Goal: Information Seeking & Learning: Learn about a topic

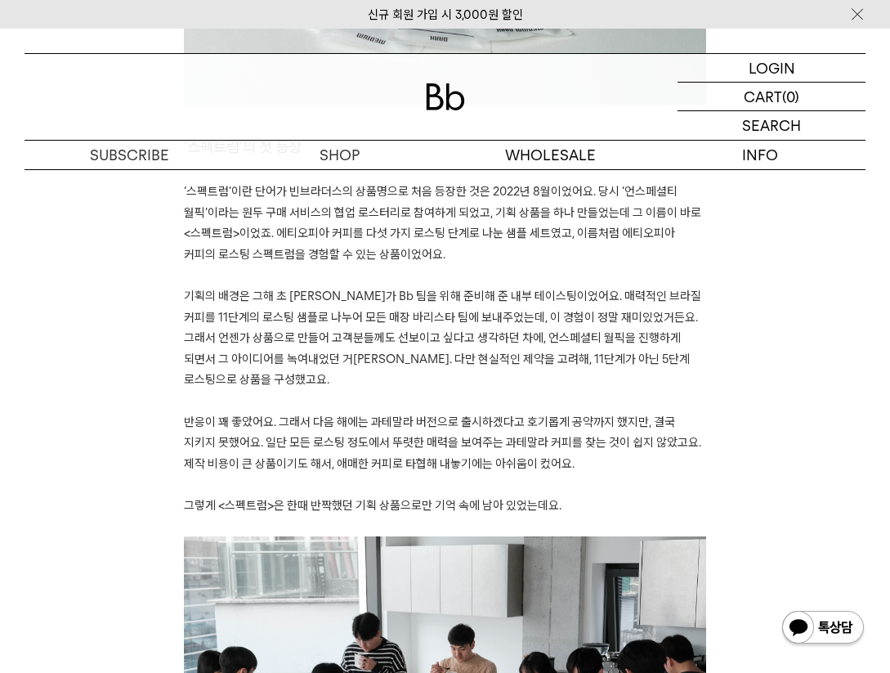
scroll to position [1023, 0]
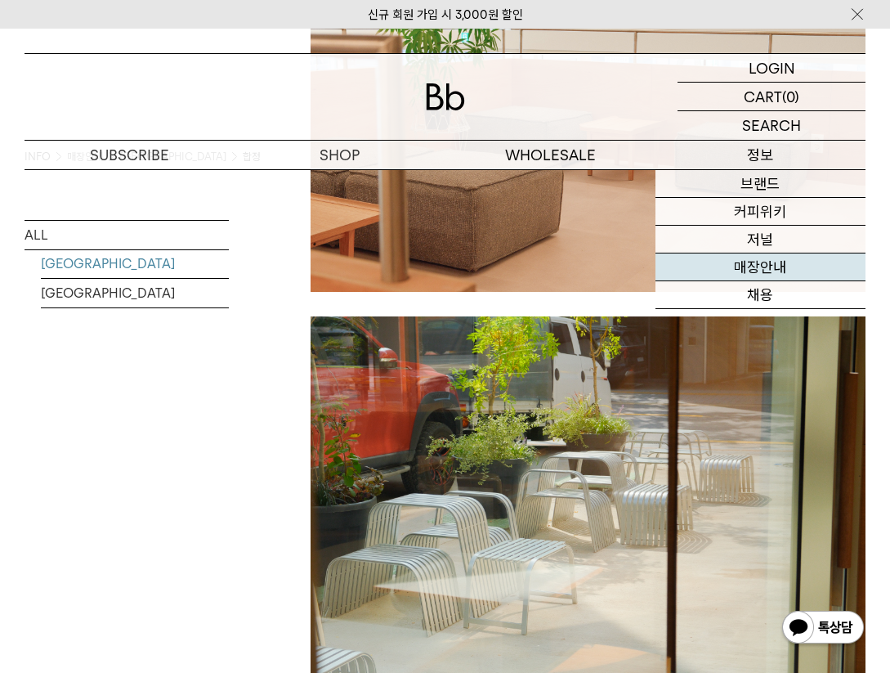
click at [750, 257] on link "매장안내" at bounding box center [761, 267] width 210 height 28
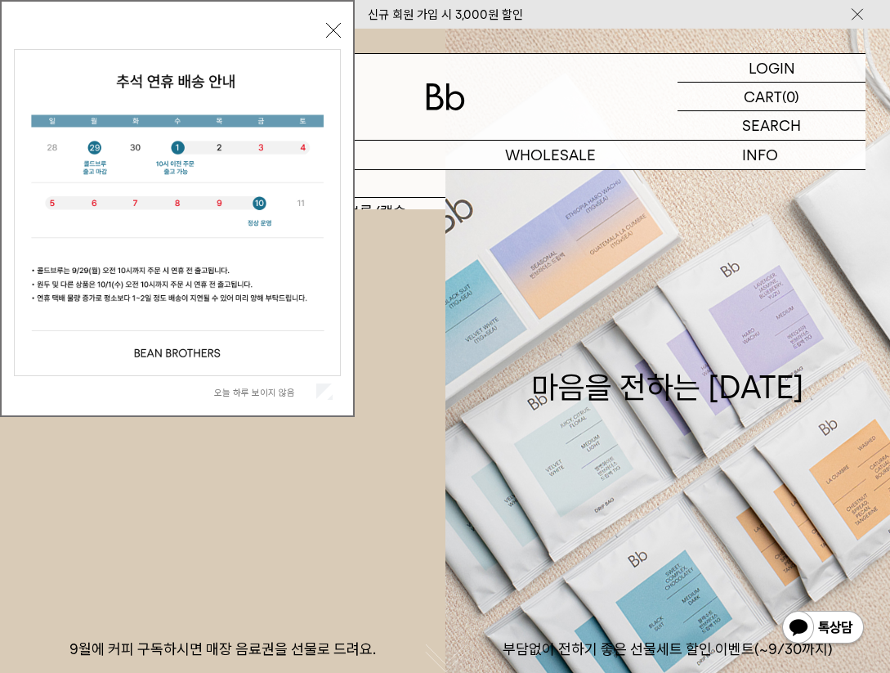
click at [365, 158] on p "숍" at bounding box center [340, 155] width 210 height 29
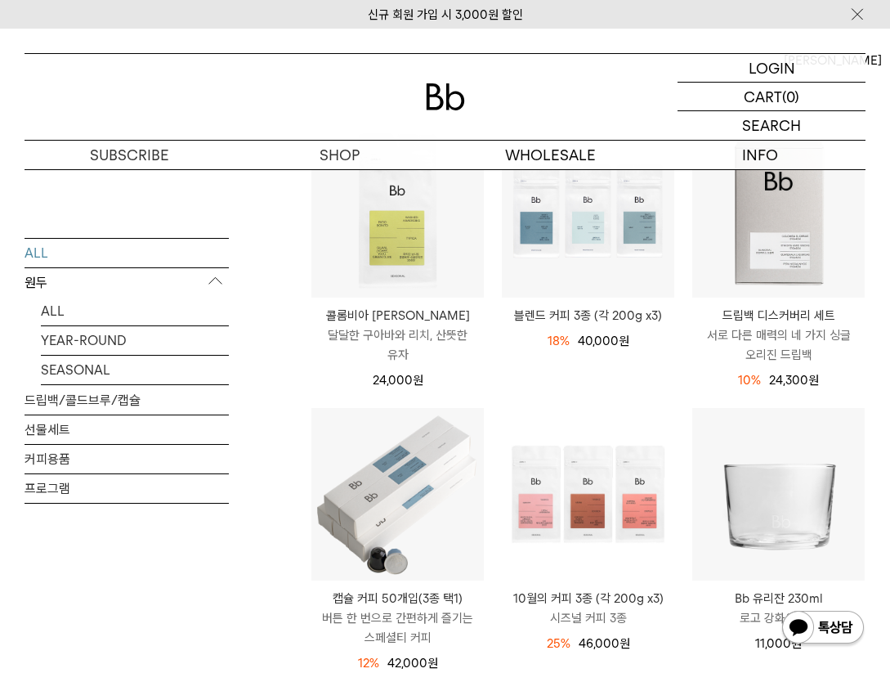
scroll to position [80, 0]
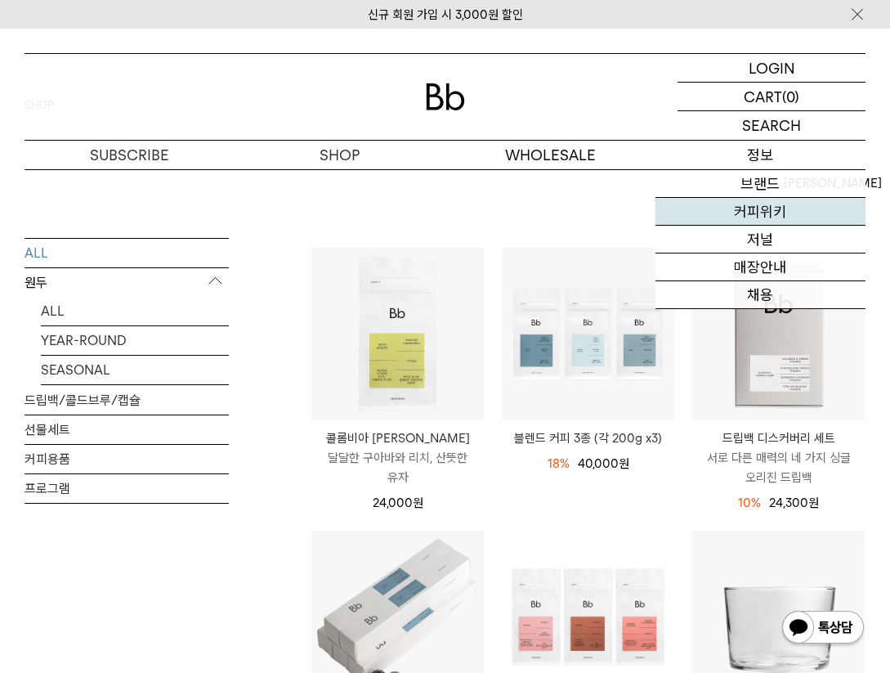
click at [743, 218] on link "커피위키" at bounding box center [761, 212] width 210 height 28
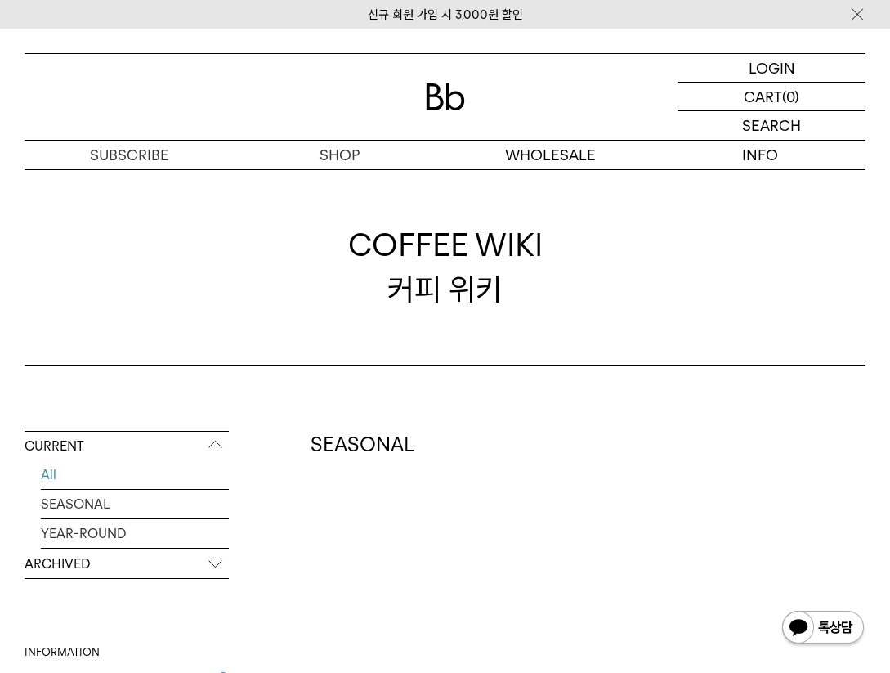
scroll to position [188, 0]
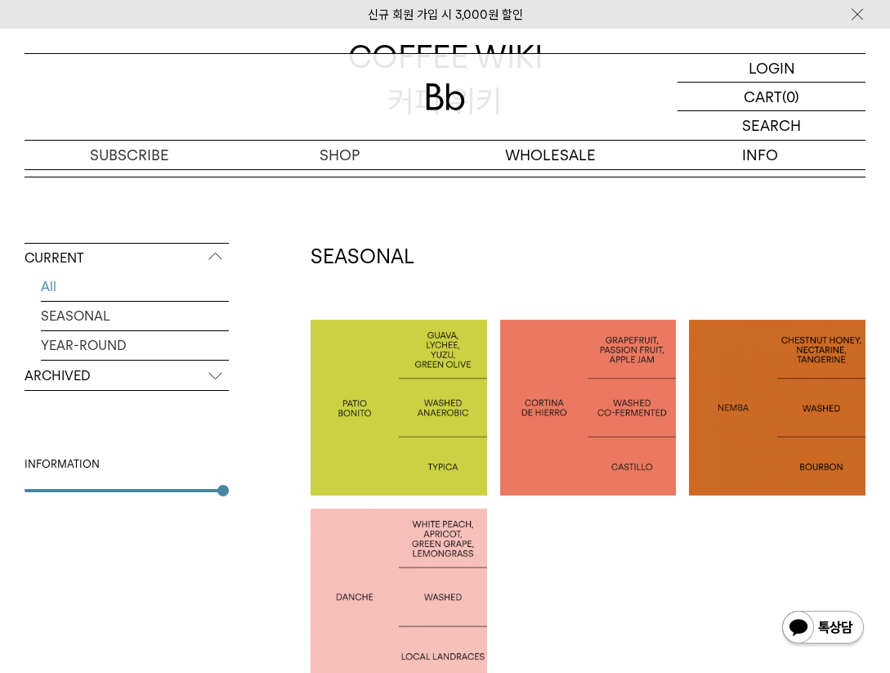
click at [376, 360] on div at bounding box center [399, 408] width 177 height 177
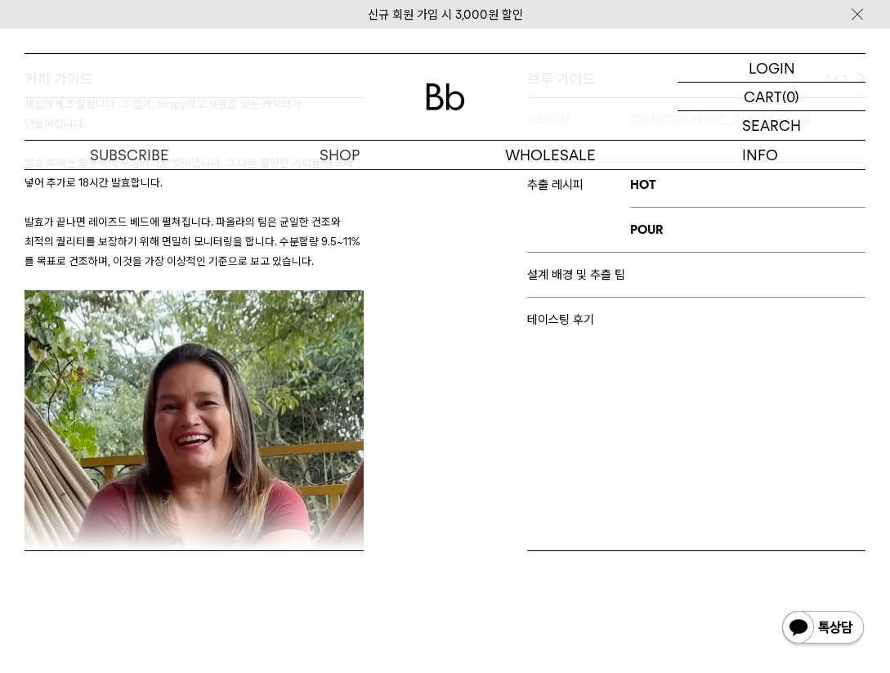
scroll to position [1889, 0]
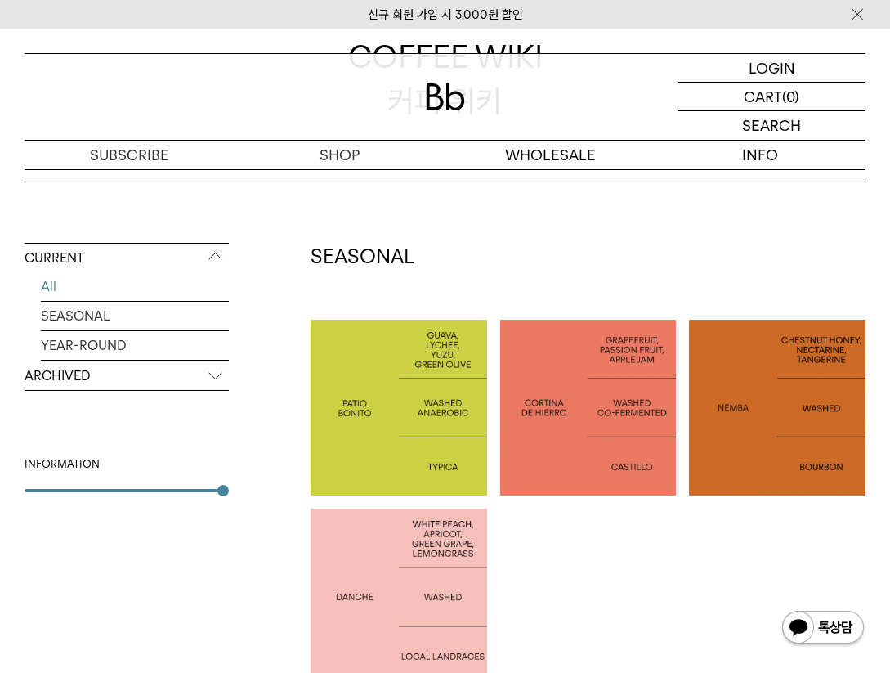
click at [435, 523] on div at bounding box center [399, 596] width 177 height 177
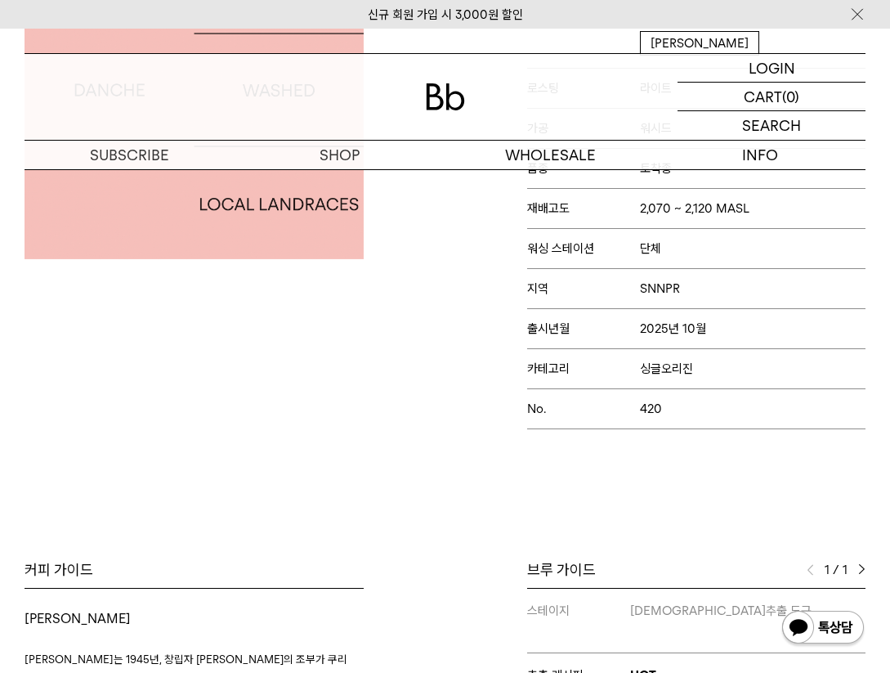
scroll to position [674, 0]
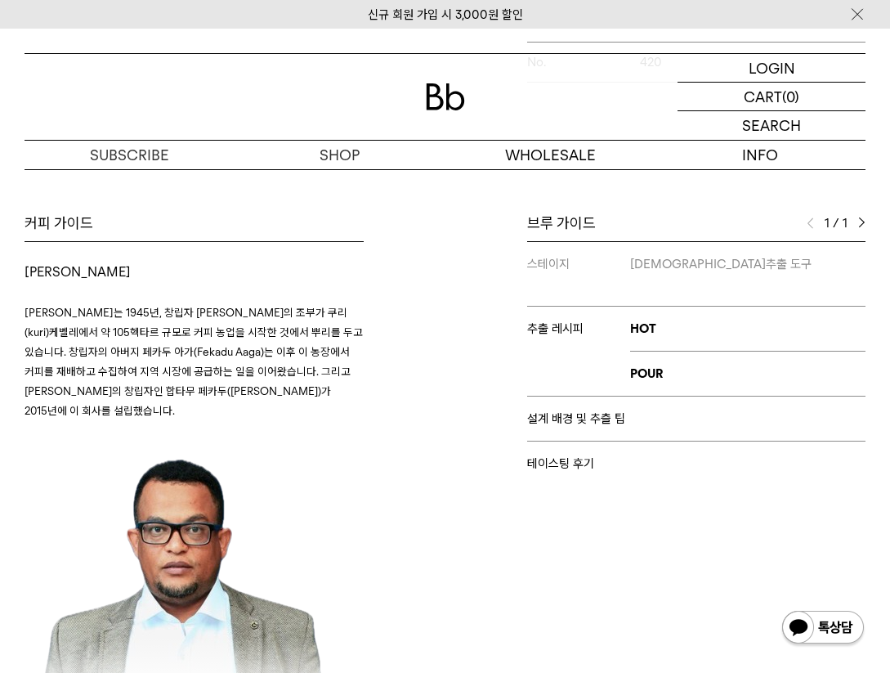
click at [184, 353] on span "쿠리 마운틴 커피는 1945년, 창립자 Aaga Dinsa의 조부가 쿠리(kuri)케벨레에서 약 105헥타르 규모로 커피 농업을 시작한 것에서…" at bounding box center [194, 361] width 338 height 111
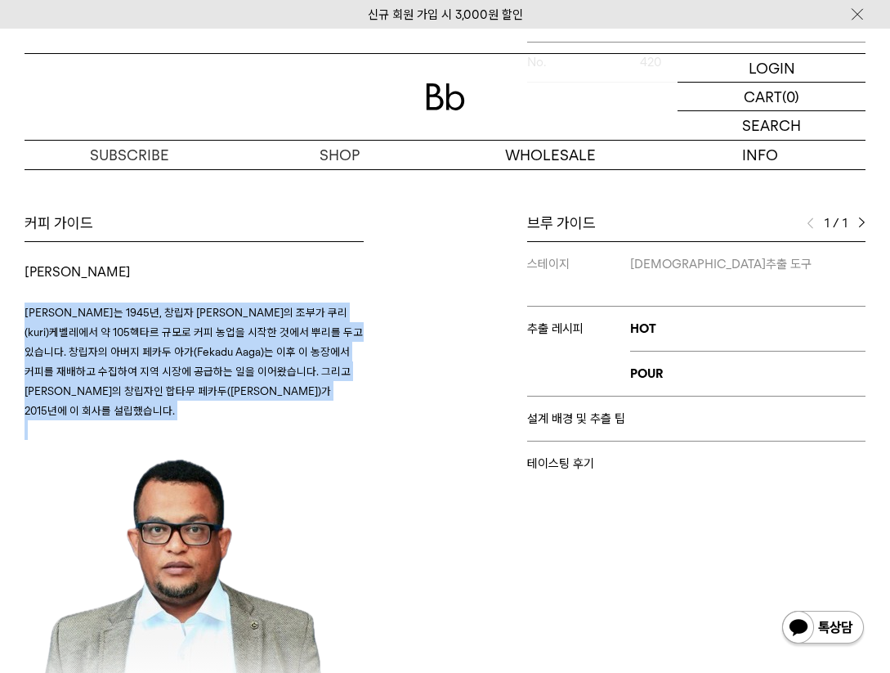
click at [184, 353] on span "쿠리 마운틴 커피는 1945년, 창립자 Aaga Dinsa의 조부가 쿠리(kuri)케벨레에서 약 105헥타르 규모로 커피 농업을 시작한 것에서…" at bounding box center [194, 361] width 338 height 111
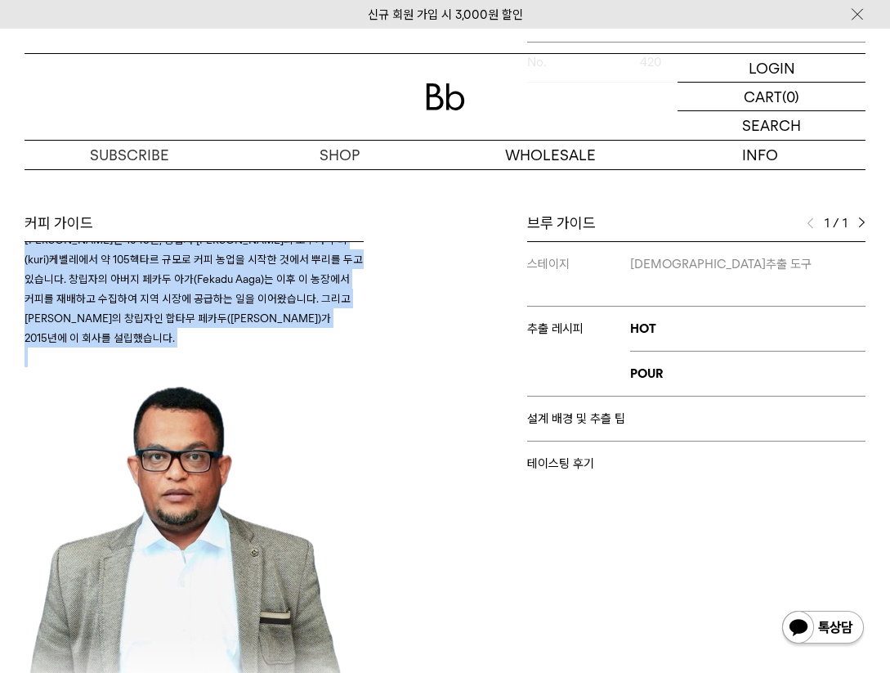
scroll to position [0, 0]
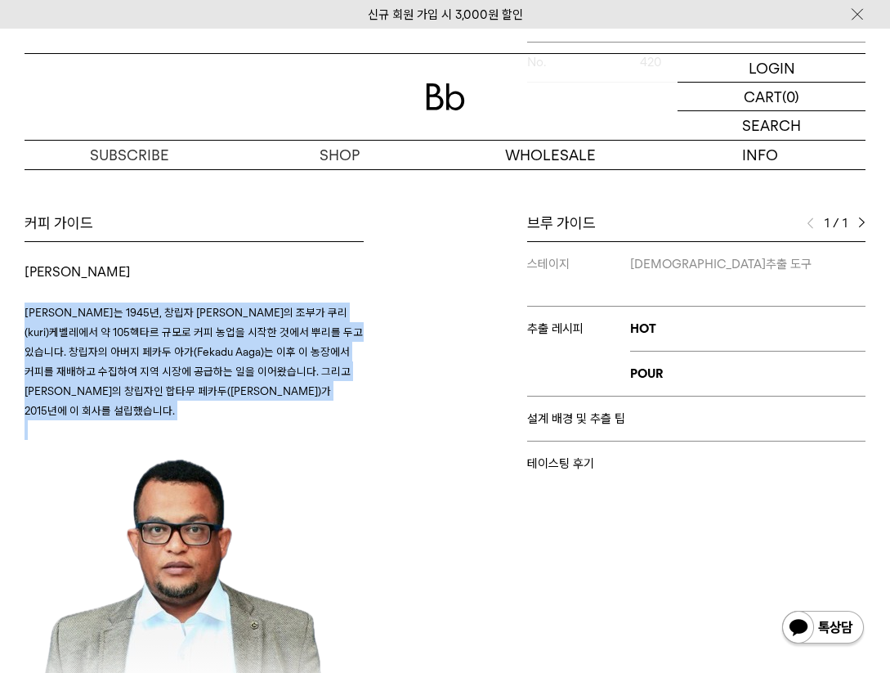
click at [211, 352] on span "쿠리 마운틴 커피는 1945년, 창립자 Aaga Dinsa의 조부가 쿠리(kuri)케벨레에서 약 105헥타르 규모로 커피 농업을 시작한 것에서…" at bounding box center [194, 361] width 338 height 111
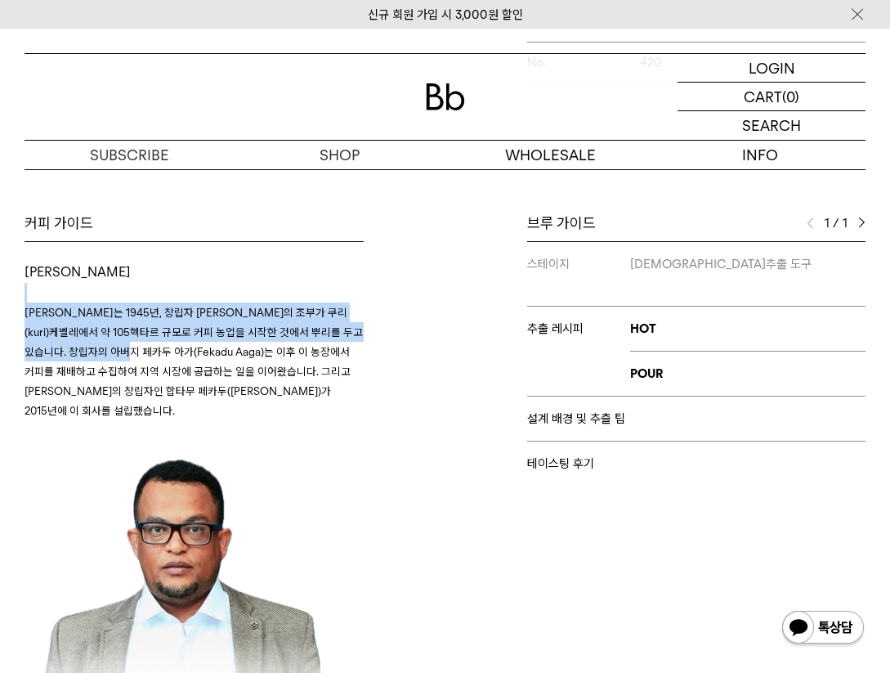
drag, startPoint x: 139, startPoint y: 293, endPoint x: 178, endPoint y: 342, distance: 62.2
click at [178, 342] on h3 "쿠리 마운틴 커피는 1945년, 창립자 Aaga Dinsa의 조부가 쿠리(kuri)케벨레에서 약 105헥타르 규모로 커피 농업을 시작한 것에서…" at bounding box center [194, 638] width 339 height 711
click at [178, 342] on p "쿠리 마운틴 커피는 1945년, 창립자 Aaga Dinsa의 조부가 쿠리(kuri)케벨레에서 약 105헥타르 규모로 커피 농업을 시작한 것에서…" at bounding box center [194, 361] width 339 height 118
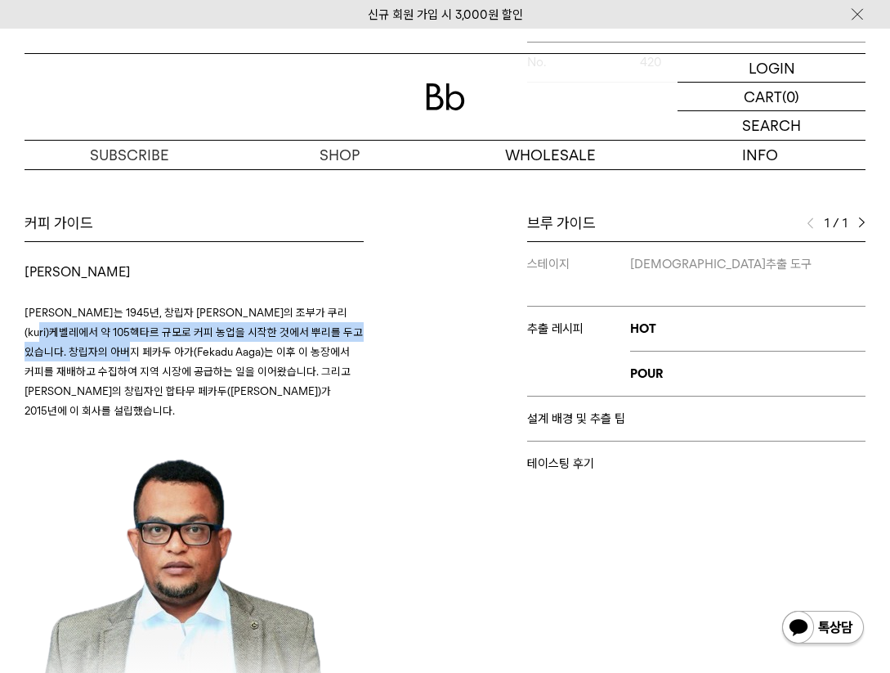
drag, startPoint x: 66, startPoint y: 327, endPoint x: 179, endPoint y: 356, distance: 116.4
click at [176, 355] on span "쿠리 마운틴 커피는 1945년, 창립자 Aaga Dinsa의 조부가 쿠리(kuri)케벨레에서 약 105헥타르 규모로 커피 농업을 시작한 것에서…" at bounding box center [194, 361] width 338 height 111
click at [179, 356] on span "쿠리 마운틴 커피는 1945년, 창립자 Aaga Dinsa의 조부가 쿠리(kuri)케벨레에서 약 105헥타르 규모로 커피 농업을 시작한 것에서…" at bounding box center [194, 361] width 338 height 111
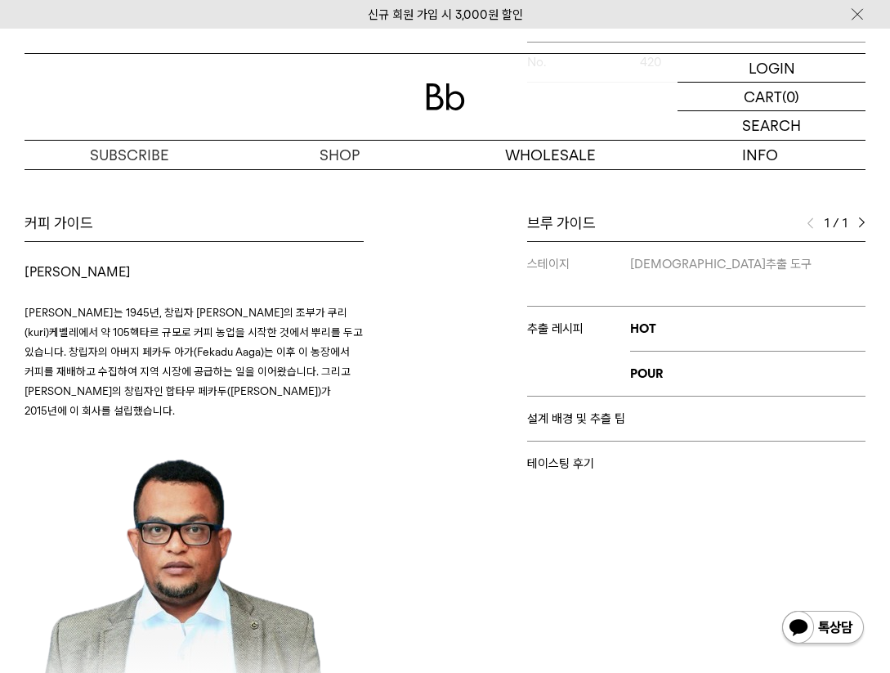
drag, startPoint x: 74, startPoint y: 334, endPoint x: 129, endPoint y: 356, distance: 59.8
click at [104, 349] on span "쿠리 마운틴 커피는 1945년, 창립자 Aaga Dinsa의 조부가 쿠리(kuri)케벨레에서 약 105헥타르 규모로 커피 농업을 시작한 것에서…" at bounding box center [194, 361] width 338 height 111
click at [129, 357] on span "쿠리 마운틴 커피는 1945년, 창립자 Aaga Dinsa의 조부가 쿠리(kuri)케벨레에서 약 105헥타르 규모로 커피 농업을 시작한 것에서…" at bounding box center [194, 361] width 338 height 111
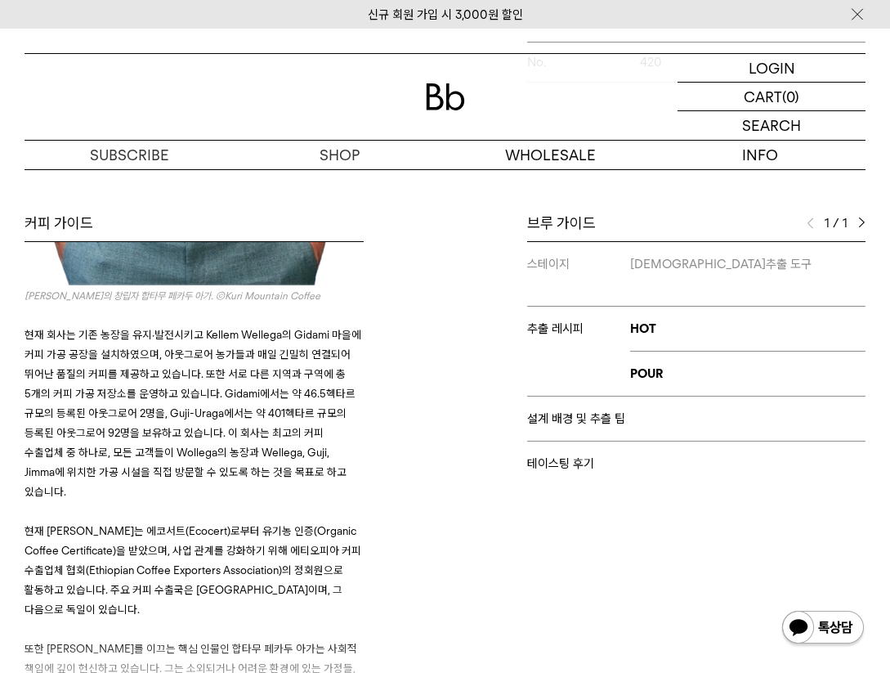
scroll to position [669, 0]
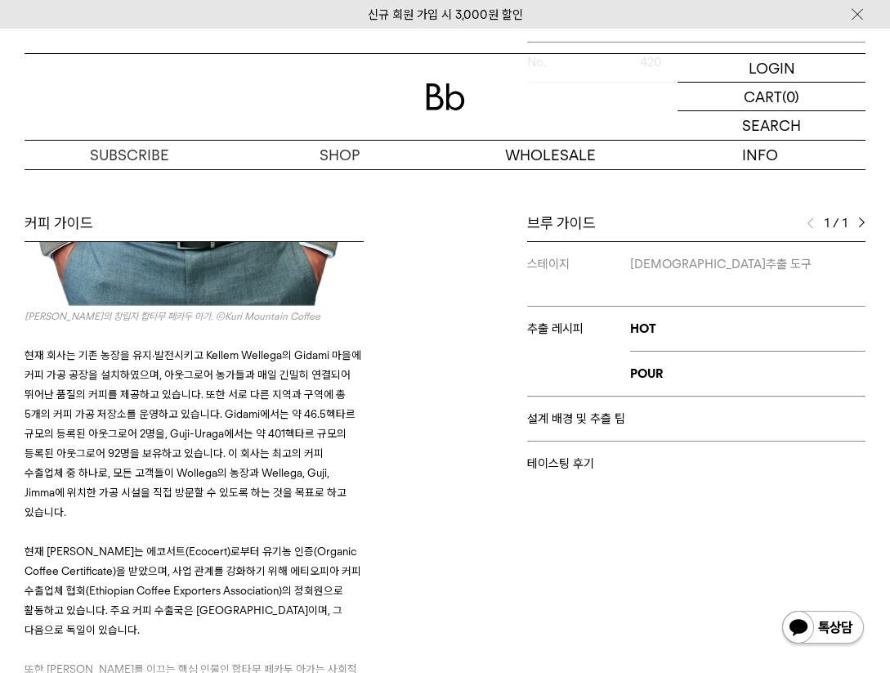
click at [67, 385] on p "현재 회사는 기존 농장을 유지·발전시키고 Kellem Wellega의 Gidami 마을에 커피 가공 공장을 설치하였으며, 아웃그로어 농가들과 …" at bounding box center [194, 433] width 339 height 177
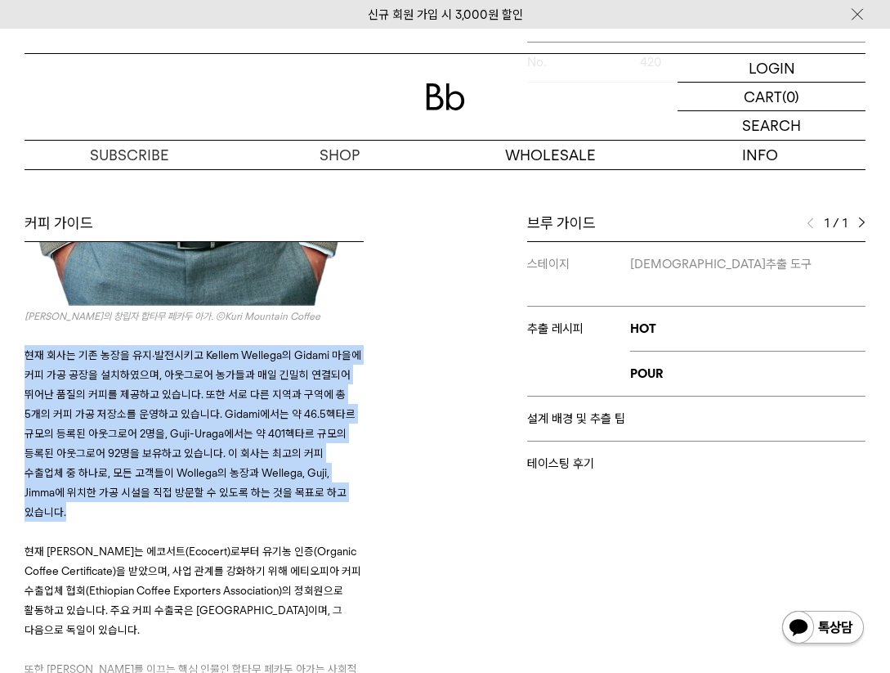
click at [67, 385] on p "현재 회사는 기존 농장을 유지·발전시키고 Kellem Wellega의 Gidami 마을에 커피 가공 공장을 설치하였으며, 아웃그로어 농가들과 …" at bounding box center [194, 433] width 339 height 177
copy span "현재 회사는 기존 농장을 유지·발전시키고 Kellem Wellega의 Gidami 마을에 커피 가공 공장을 설치하였으며, 아웃그로어 농가들과 …"
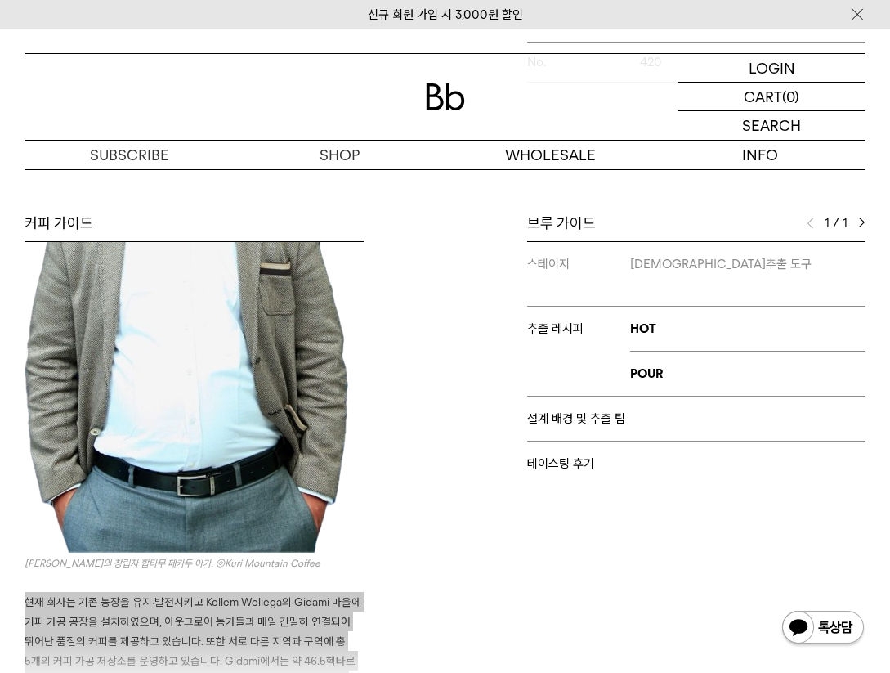
scroll to position [685, 0]
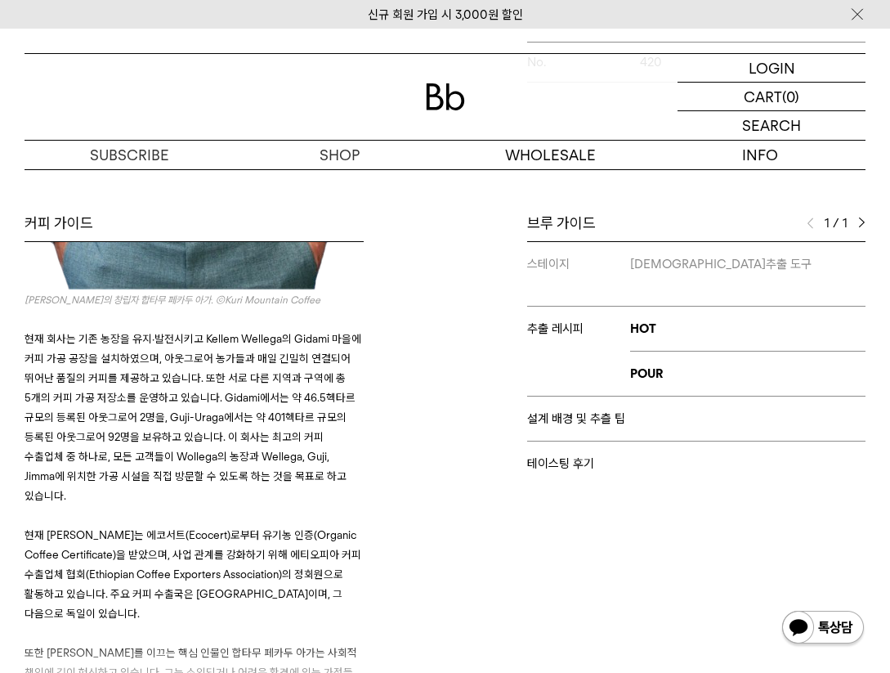
click at [254, 391] on span "현재 회사는 기존 농장을 유지·발전시키고 Kellem Wellega의 Gidami 마을에 커피 가공 공장을 설치하였으며, 아웃그로어 농가들과 …" at bounding box center [193, 417] width 337 height 170
drag, startPoint x: 275, startPoint y: 342, endPoint x: 199, endPoint y: 338, distance: 75.3
click at [199, 338] on span "현재 회사는 기존 농장을 유지·발전시키고 Kellem Wellega의 Gidami 마을에 커피 가공 공장을 설치하였으며, 아웃그로어 농가들과 …" at bounding box center [193, 417] width 337 height 170
copy span "Kellem Wellega"
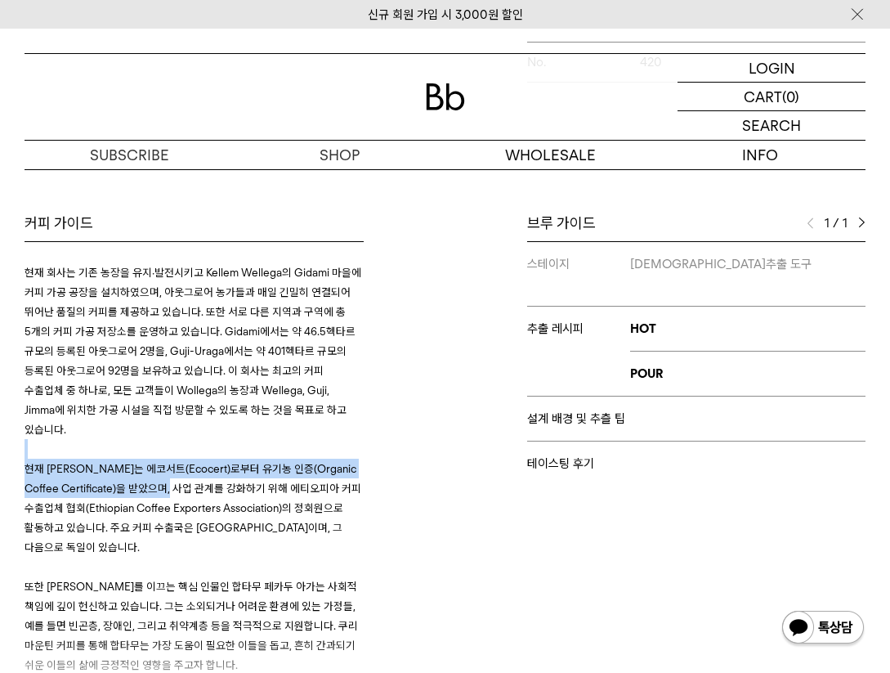
drag, startPoint x: 177, startPoint y: 432, endPoint x: 201, endPoint y: 495, distance: 67.3
click at [199, 488] on h3 "현재 회사는 기존 농장을 유지·발전시키고 Kellem Wellega의 Gidami 마을에 커피 가공 공장을 설치하였으며, 아웃그로어 농가들과 …" at bounding box center [194, 606] width 339 height 726
click at [201, 495] on p "현재 쿠리 마운틴 커피는 에코서트(Ecocert)로부터 유기농 인증(Organic Coffee Certificate)을 받았으며, 사업 관계를…" at bounding box center [194, 508] width 339 height 98
drag, startPoint x: 161, startPoint y: 463, endPoint x: 186, endPoint y: 499, distance: 44.0
click at [181, 493] on span "현재 쿠리 마운틴 커피는 에코서트(Ecocert)로부터 유기농 인증(Organic Coffee Certificate)을 받았으며, 사업 관계를…" at bounding box center [193, 508] width 337 height 92
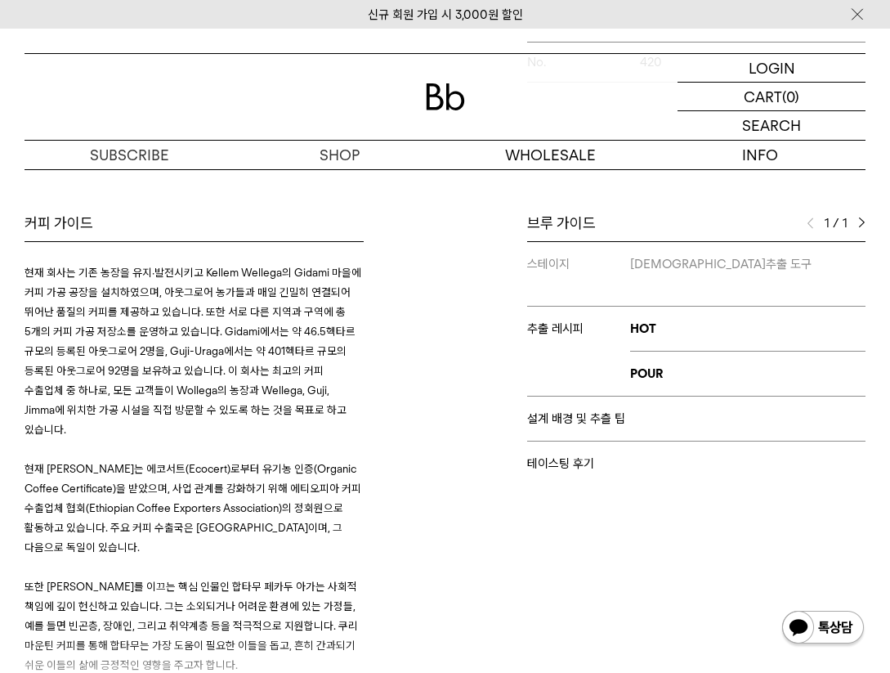
click at [186, 499] on span "현재 쿠리 마운틴 커피는 에코서트(Ecocert)로부터 유기농 인증(Organic Coffee Certificate)을 받았으며, 사업 관계를…" at bounding box center [193, 508] width 337 height 92
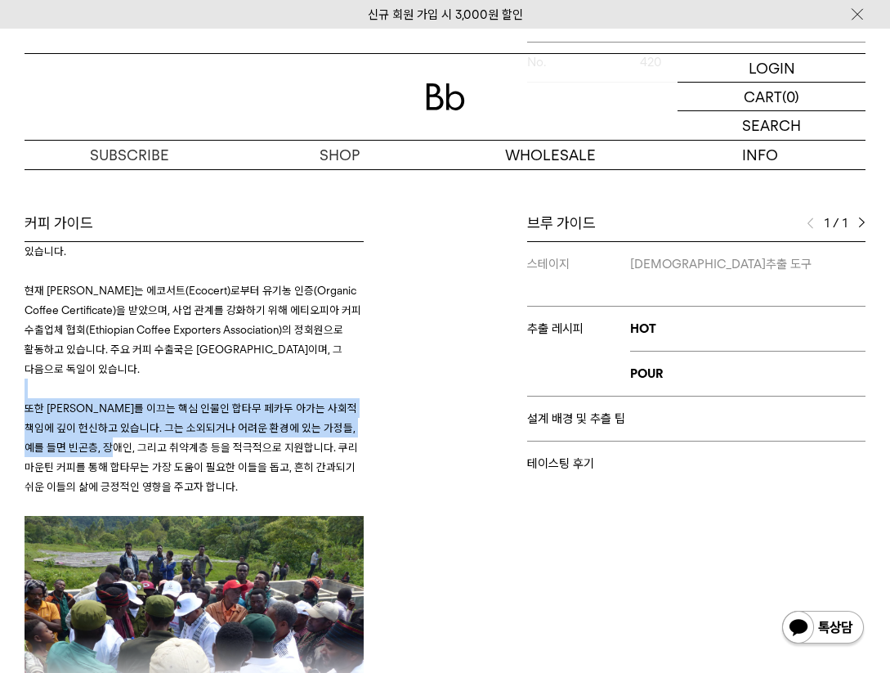
drag, startPoint x: 103, startPoint y: 404, endPoint x: 137, endPoint y: 445, distance: 53.4
click at [137, 444] on h3 "현재 회사는 기존 농장을 유지·발전시키고 Kellem Wellega의 Gidami 마을에 커피 가공 공장을 설치하였으며, 아웃그로어 농가들과 …" at bounding box center [194, 428] width 339 height 726
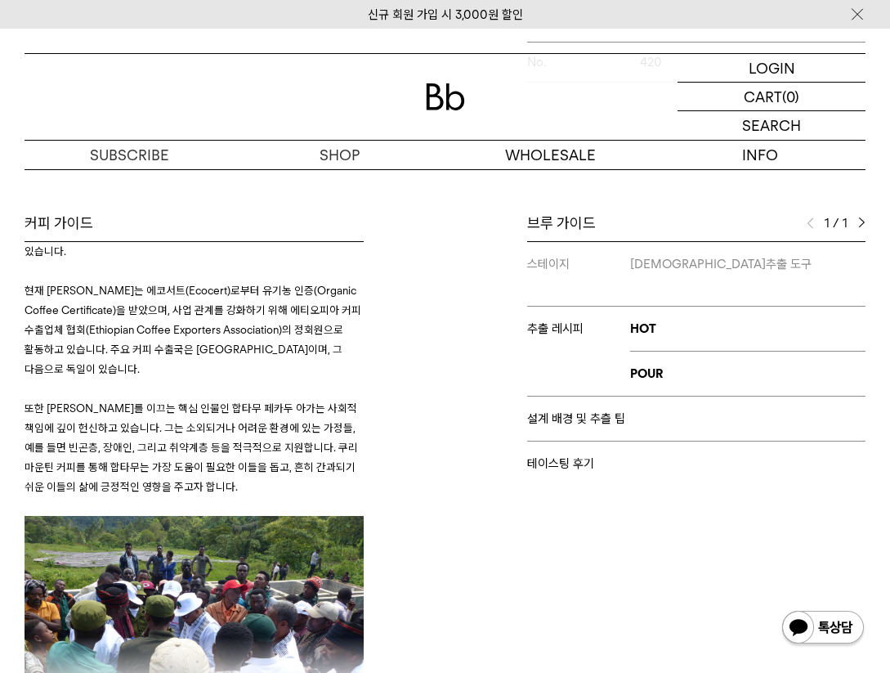
click at [138, 445] on span "또한 쿠리 마운틴 커피를 이끄는 핵심 인물인 합타무 페카두 아가는 사회적 책임에 깊이 헌신하고 있습니다. 그는 소외되거나 어려운 환경에 있는 …" at bounding box center [192, 447] width 334 height 92
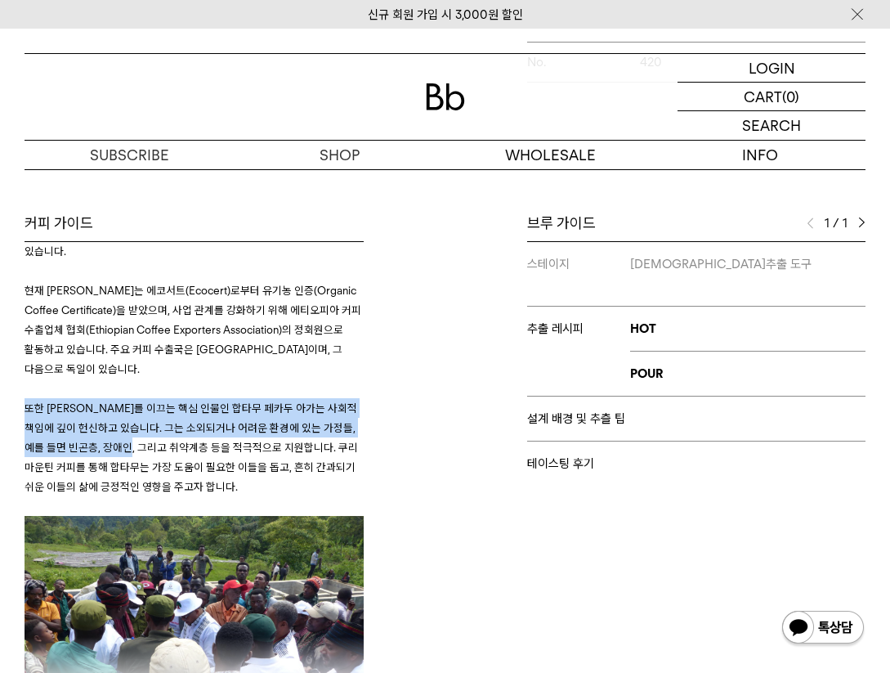
drag, startPoint x: 91, startPoint y: 397, endPoint x: 154, endPoint y: 445, distance: 79.3
click at [148, 442] on p "또한 쿠리 마운틴 커피를 이끄는 핵심 인물인 합타무 페카두 아가는 사회적 책임에 깊이 헌신하고 있습니다. 그는 소외되거나 어려운 환경에 있는 …" at bounding box center [194, 447] width 339 height 98
click at [154, 445] on span "또한 쿠리 마운틴 커피를 이끄는 핵심 인물인 합타무 페카두 아가는 사회적 책임에 깊이 헌신하고 있습니다. 그는 소외되거나 어려운 환경에 있는 …" at bounding box center [192, 447] width 334 height 92
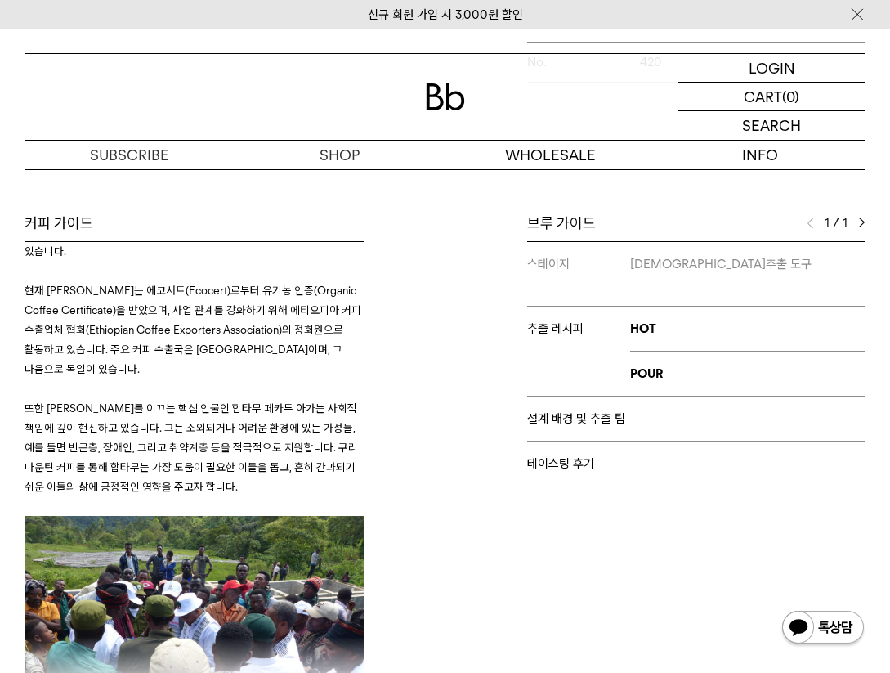
click at [152, 444] on span "또한 쿠리 마운틴 커피를 이끄는 핵심 인물인 합타무 페카두 아가는 사회적 책임에 깊이 헌신하고 있습니다. 그는 소외되거나 어려운 환경에 있는 …" at bounding box center [192, 447] width 334 height 92
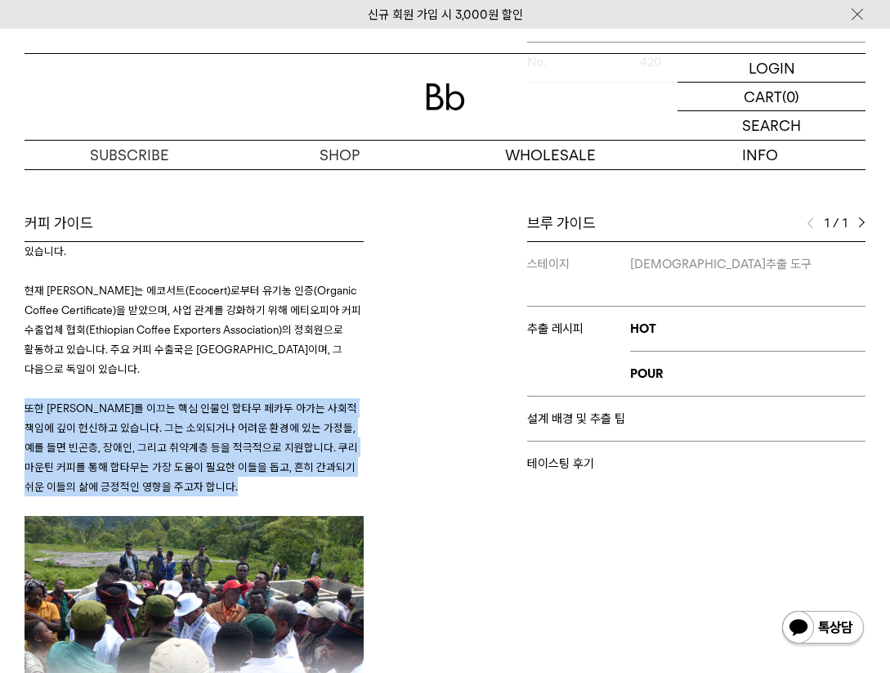
click at [152, 444] on span "또한 쿠리 마운틴 커피를 이끄는 핵심 인물인 합타무 페카두 아가는 사회적 책임에 깊이 헌신하고 있습니다. 그는 소외되거나 어려운 환경에 있는 …" at bounding box center [192, 447] width 334 height 92
click at [254, 483] on p "또한 쿠리 마운틴 커피를 이끄는 핵심 인물인 합타무 페카두 아가는 사회적 책임에 깊이 헌신하고 있습니다. 그는 소외되거나 어려운 환경에 있는 …" at bounding box center [194, 447] width 339 height 98
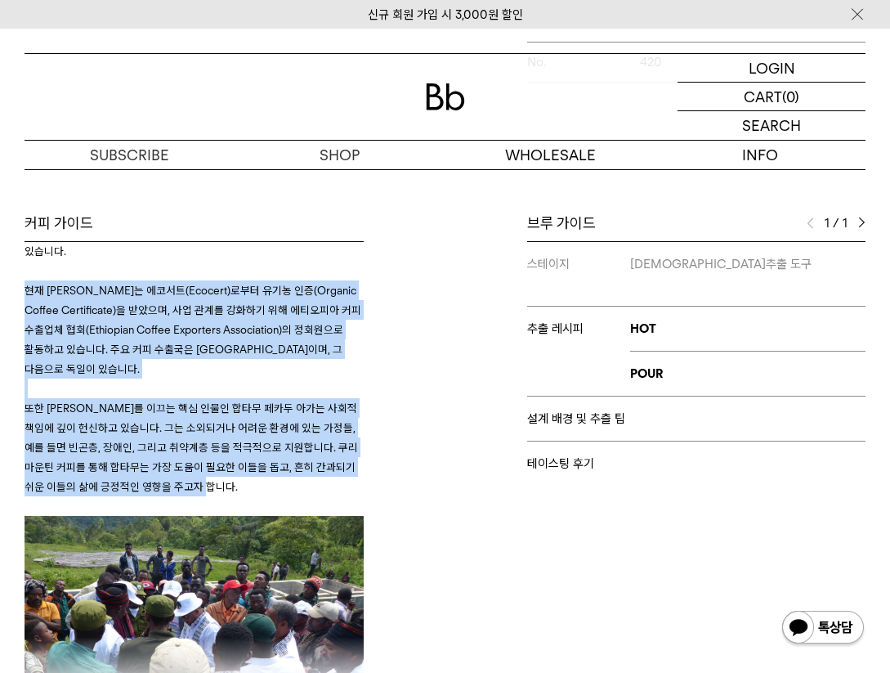
drag, startPoint x: 283, startPoint y: 491, endPoint x: 17, endPoint y: 285, distance: 336.2
click at [17, 285] on div "커피 가이드 쿠리 마운틴 커피 쿠리 마운틴 커피는 1945년, 창립자 Aaga Dinsa의 조부가 쿠리(kuri)케벨레에서 약 105헥타르 규…" at bounding box center [230, 453] width 429 height 481
copy h3 "현재 쿠리 마운틴 커피는 에코서트(Ecocert)로부터 유기농 인증(Organic Coffee Certificate)을 받았으며, 사업 관계를…"
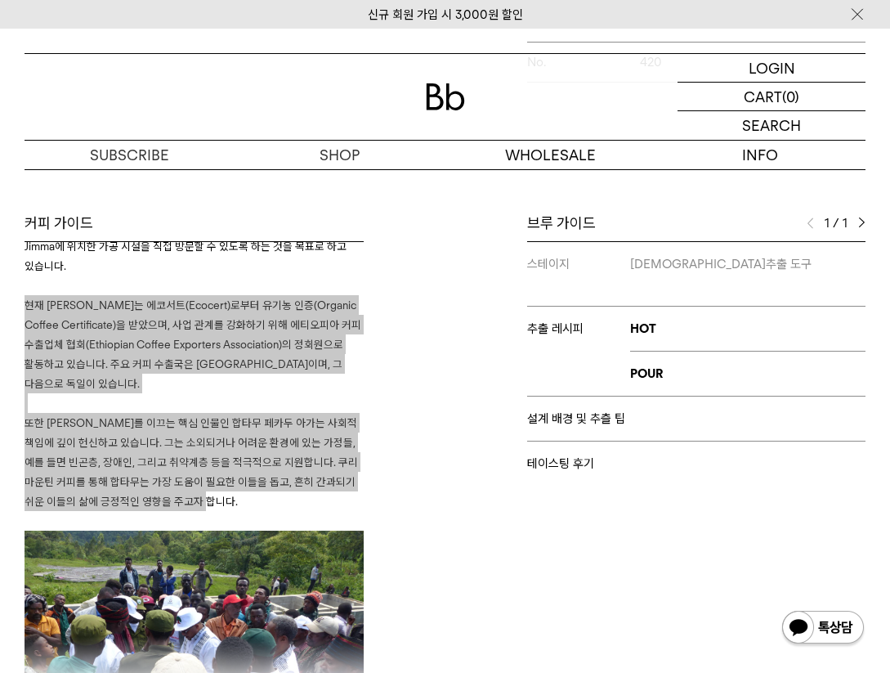
scroll to position [880, 0]
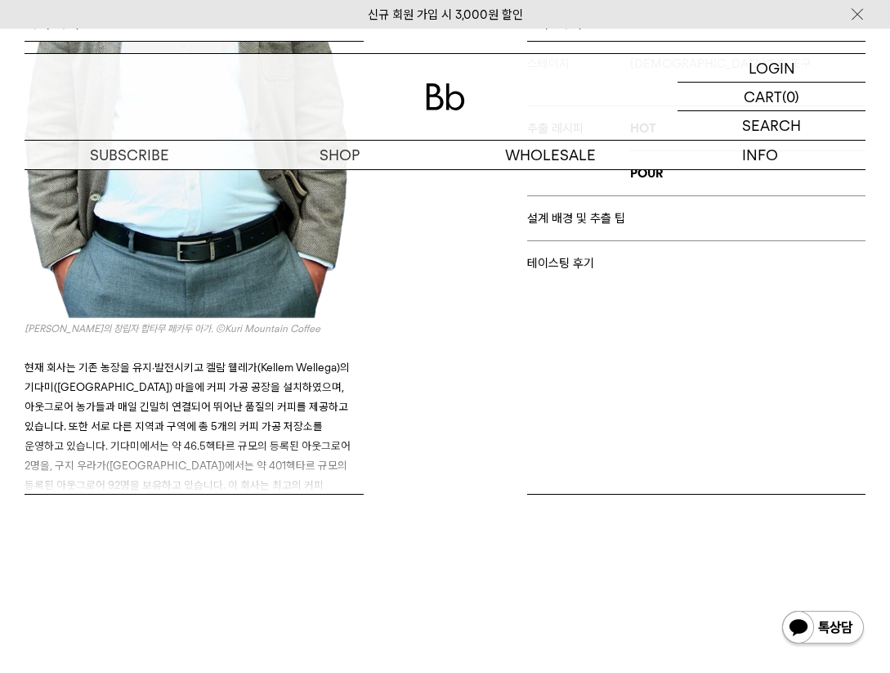
scroll to position [736, 0]
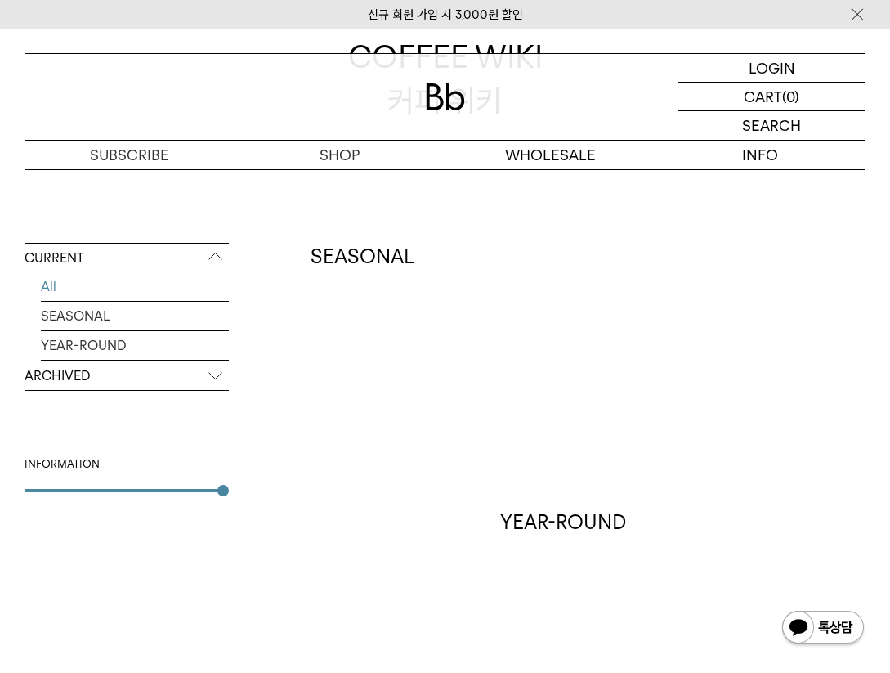
scroll to position [257, 0]
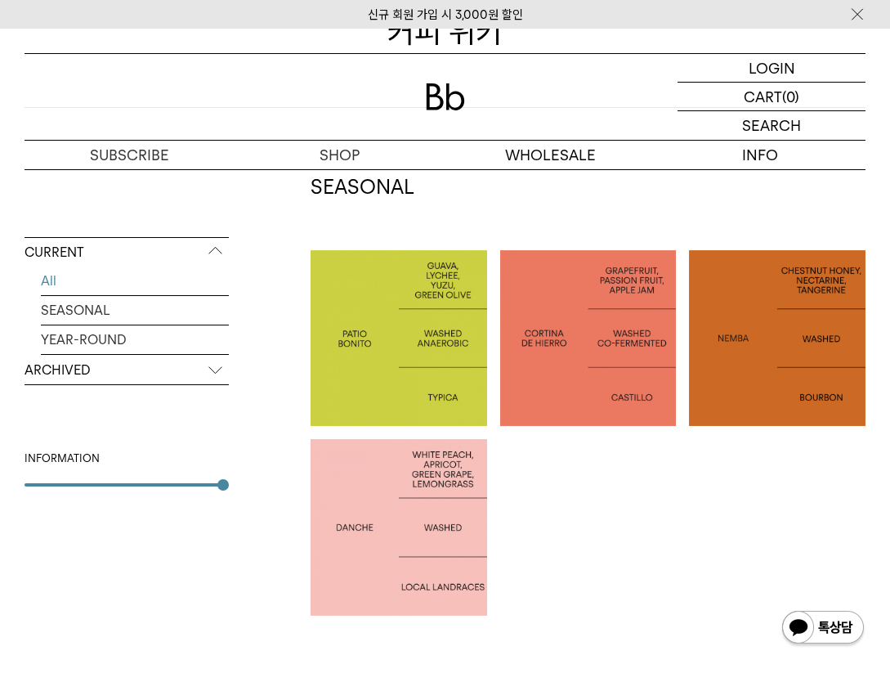
click at [624, 359] on p "[GEOGRAPHIC_DATA] CORTINA DE HIERRO" at bounding box center [588, 337] width 177 height 43
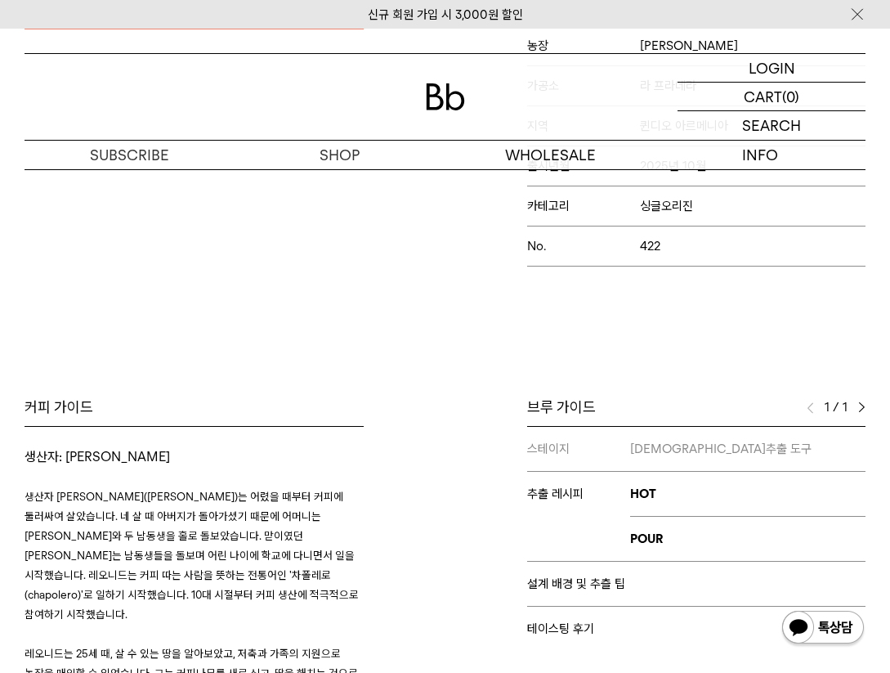
scroll to position [672, 0]
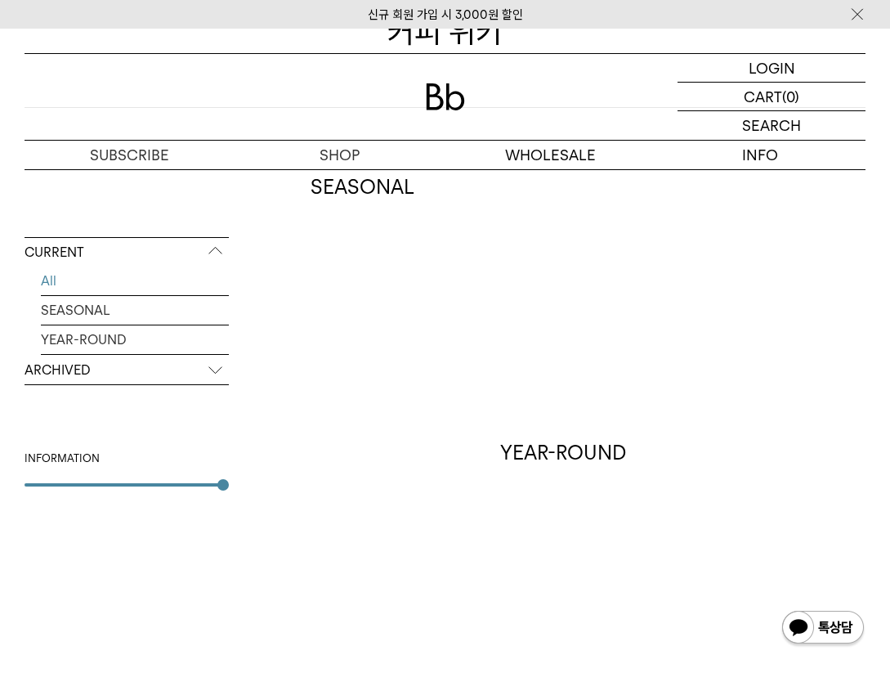
scroll to position [267, 0]
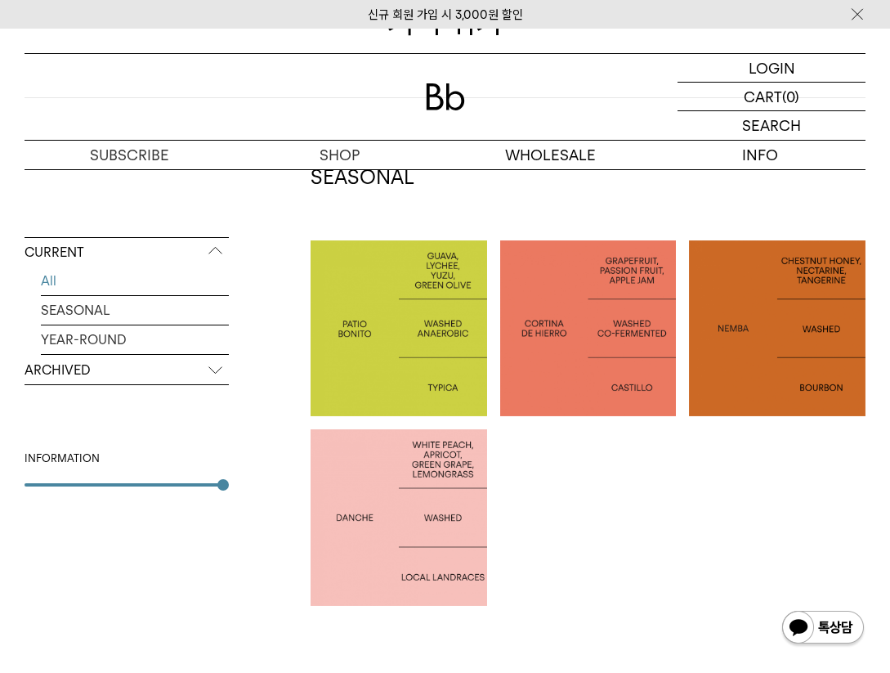
click at [759, 365] on div at bounding box center [777, 328] width 177 height 177
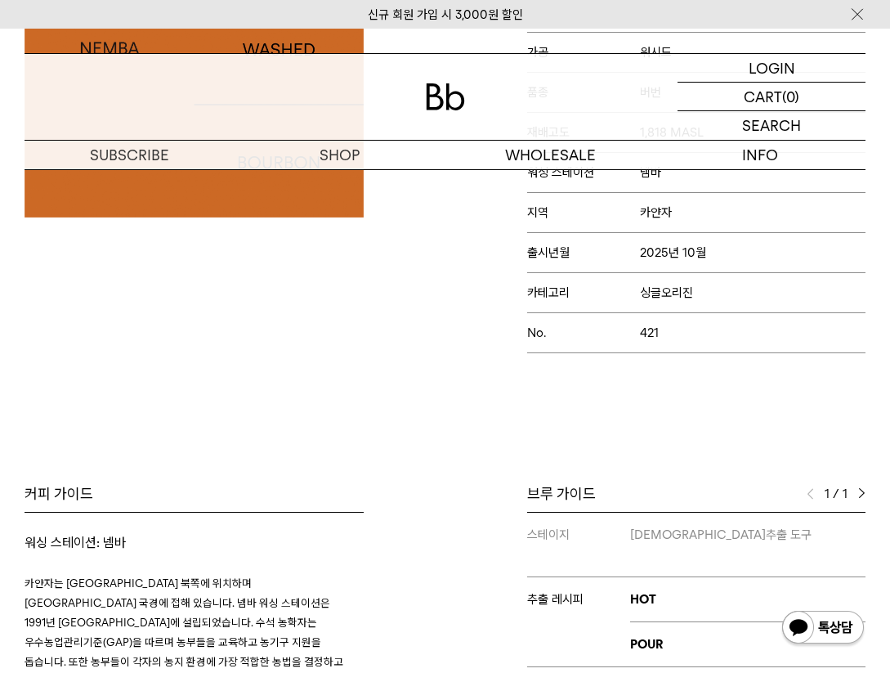
scroll to position [716, 0]
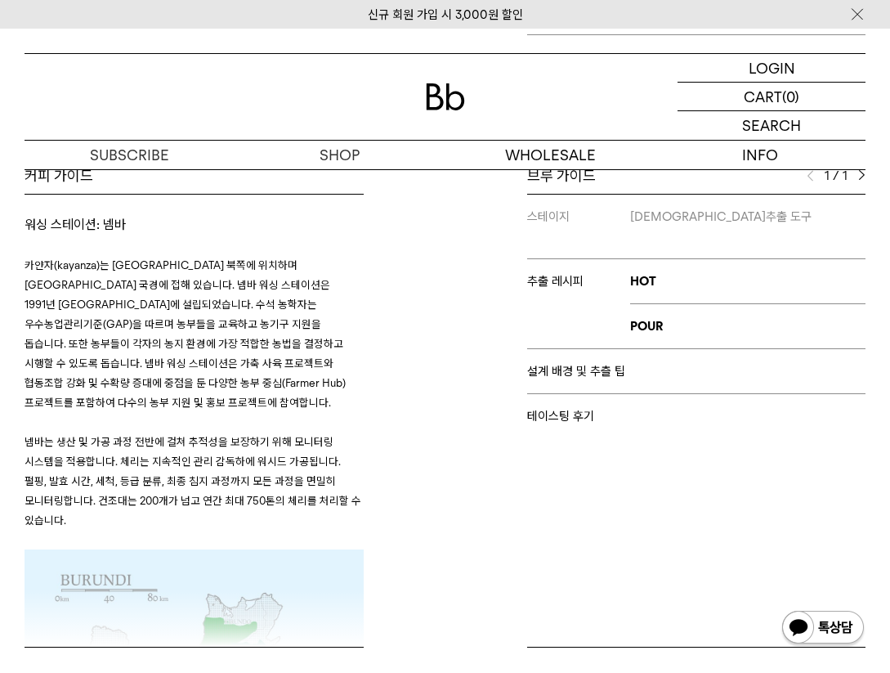
scroll to position [716, 0]
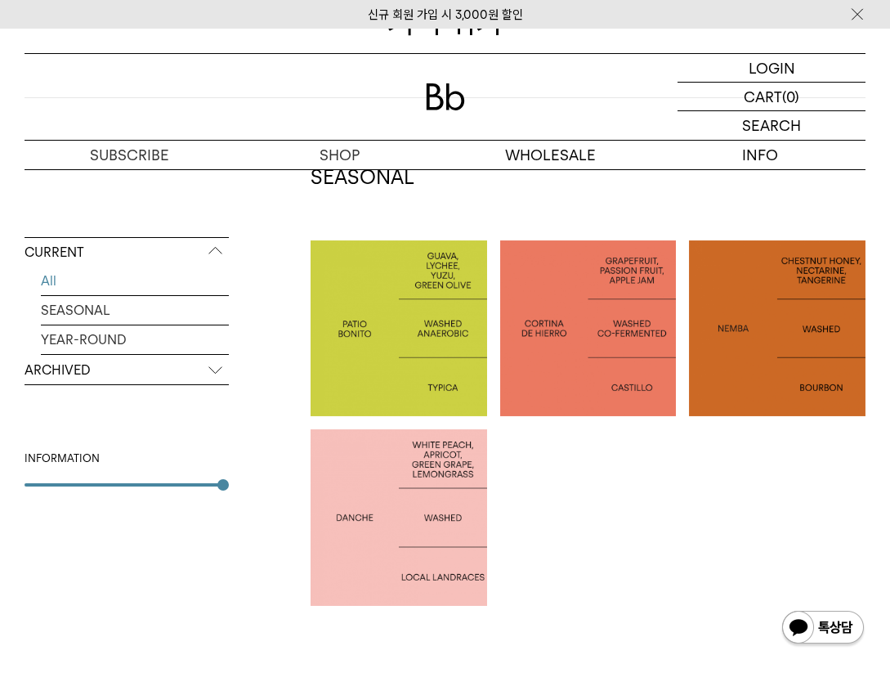
click at [615, 325] on p "[GEOGRAPHIC_DATA] CORTINA DE HIERRO" at bounding box center [588, 328] width 177 height 43
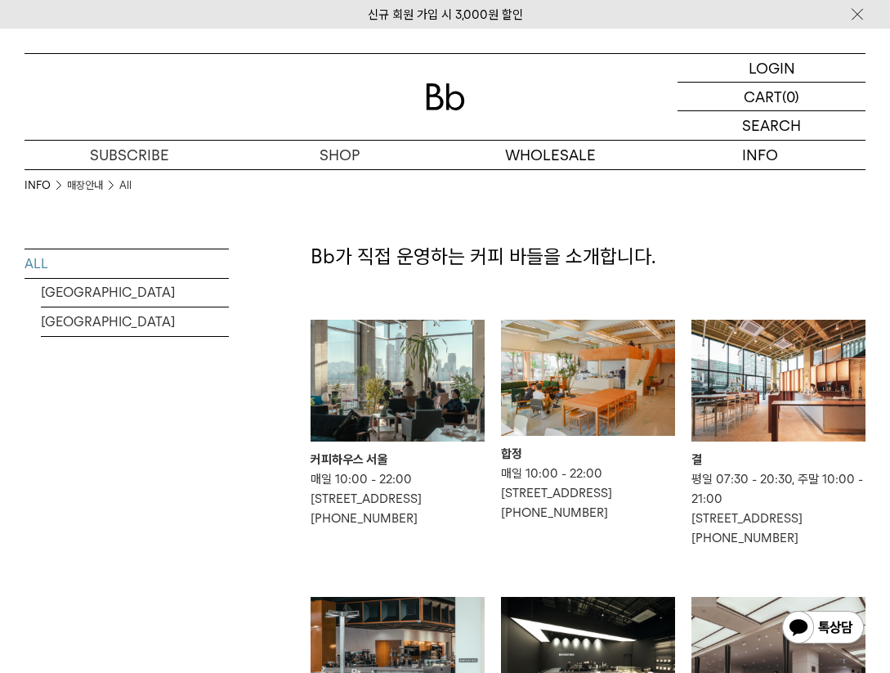
click at [557, 371] on img at bounding box center [588, 378] width 174 height 116
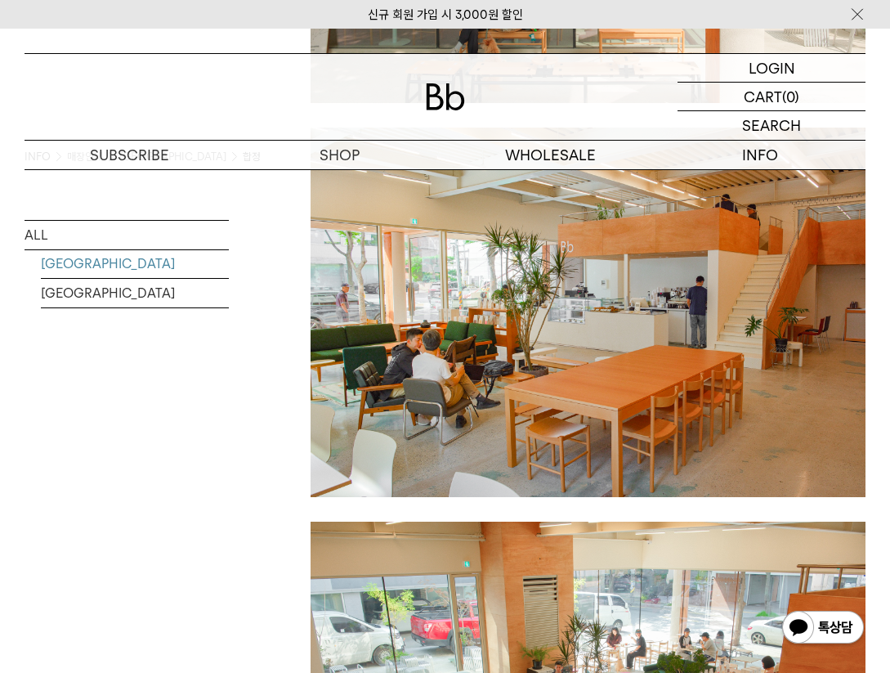
scroll to position [709, 0]
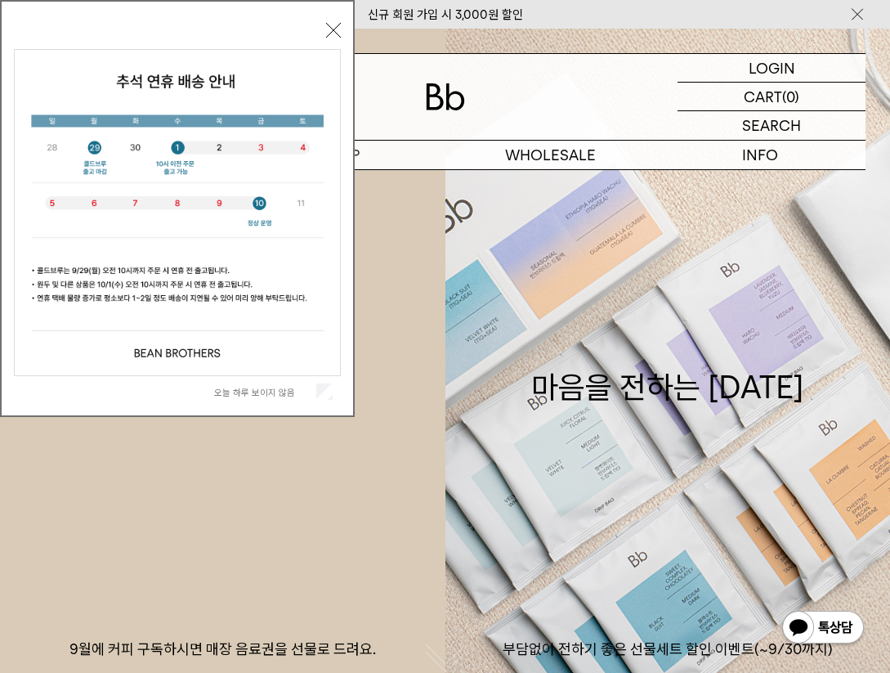
click at [0, 0] on p "숍" at bounding box center [0, 0] width 0 height 0
click at [378, 154] on p "숍" at bounding box center [340, 155] width 210 height 29
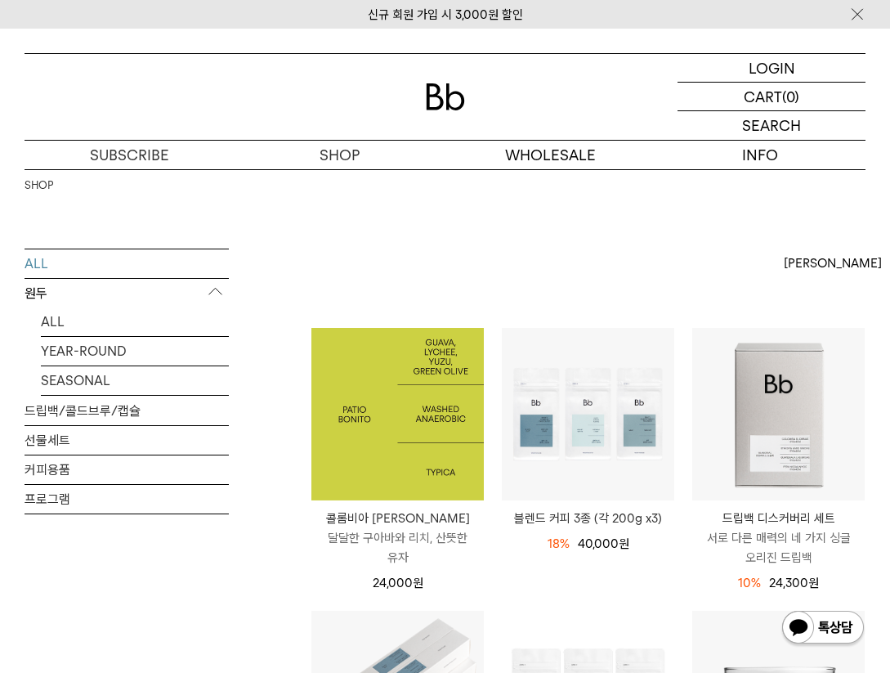
click at [418, 428] on img at bounding box center [397, 414] width 172 height 172
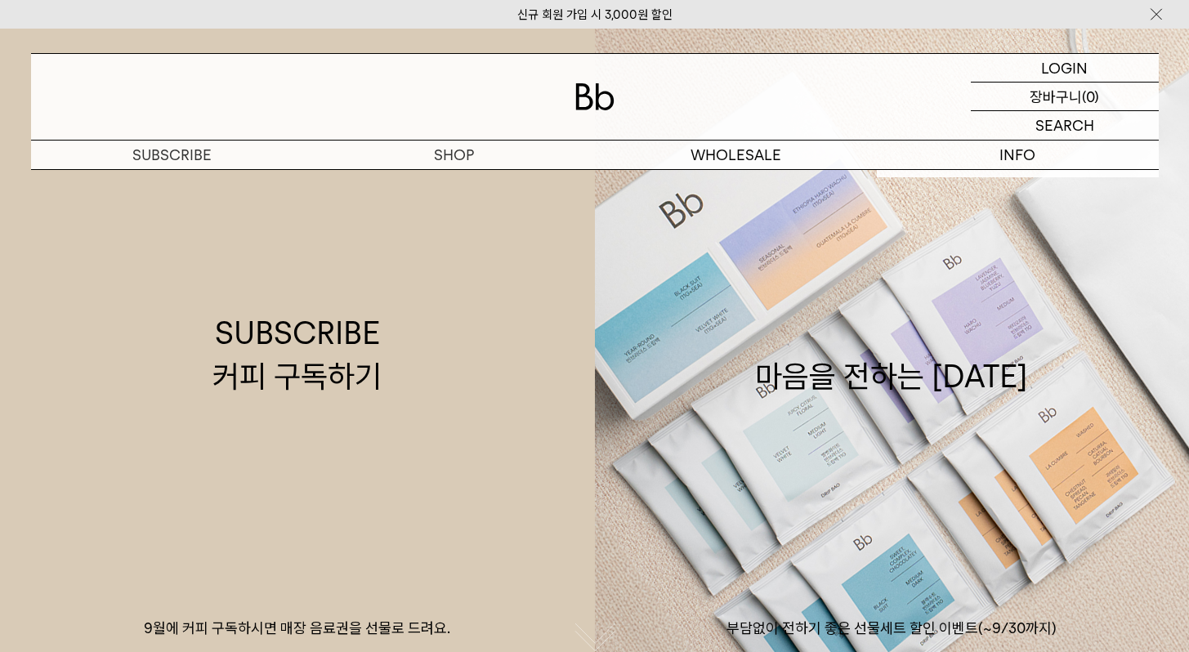
click at [1038, 98] on p "장바구니" at bounding box center [1056, 97] width 52 height 28
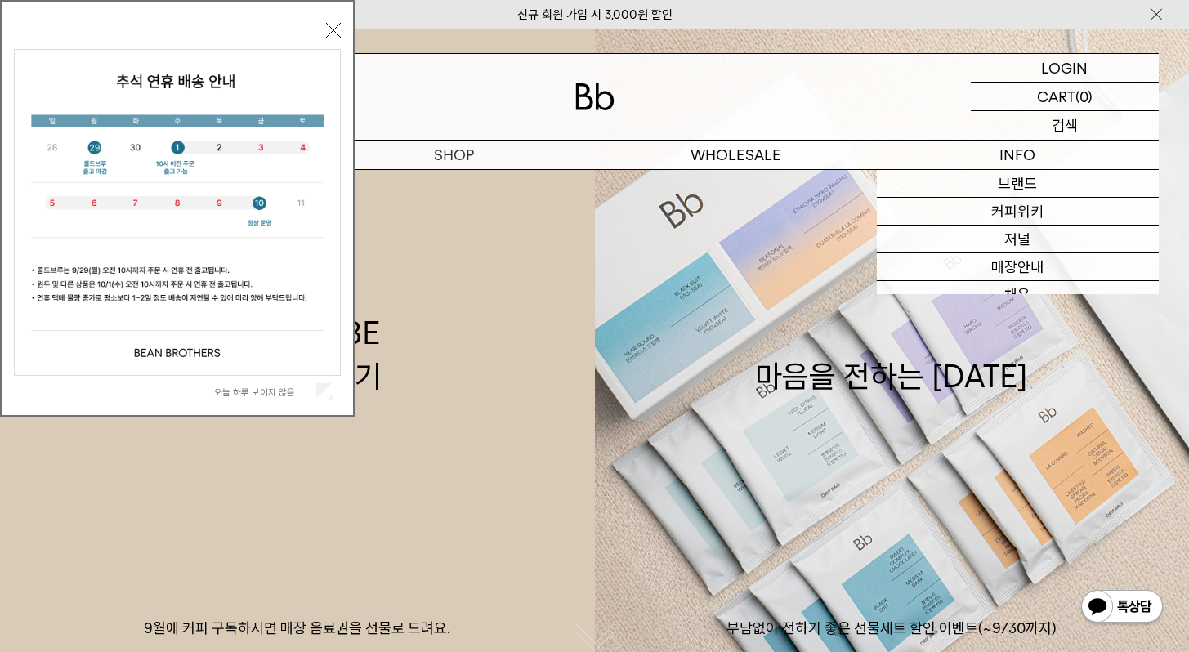
click at [1033, 124] on div "SEARCH 검색" at bounding box center [1065, 125] width 188 height 29
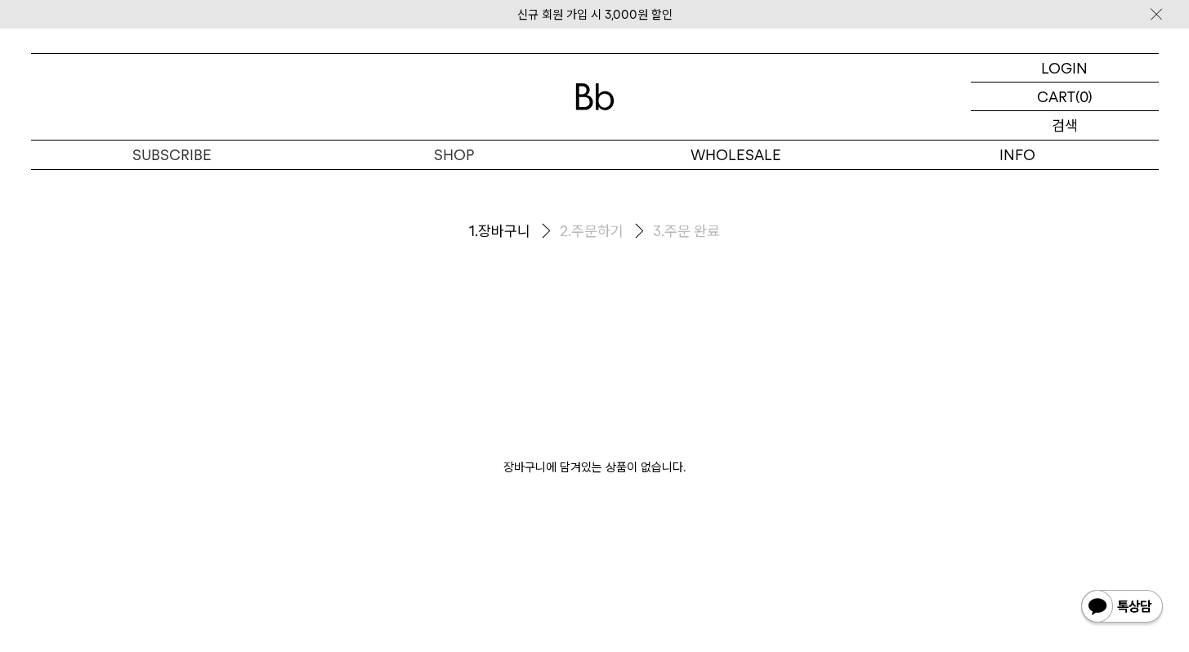
click at [1056, 126] on p "검색" at bounding box center [1065, 125] width 26 height 29
click at [1020, 128] on input "text" at bounding box center [1065, 125] width 188 height 29
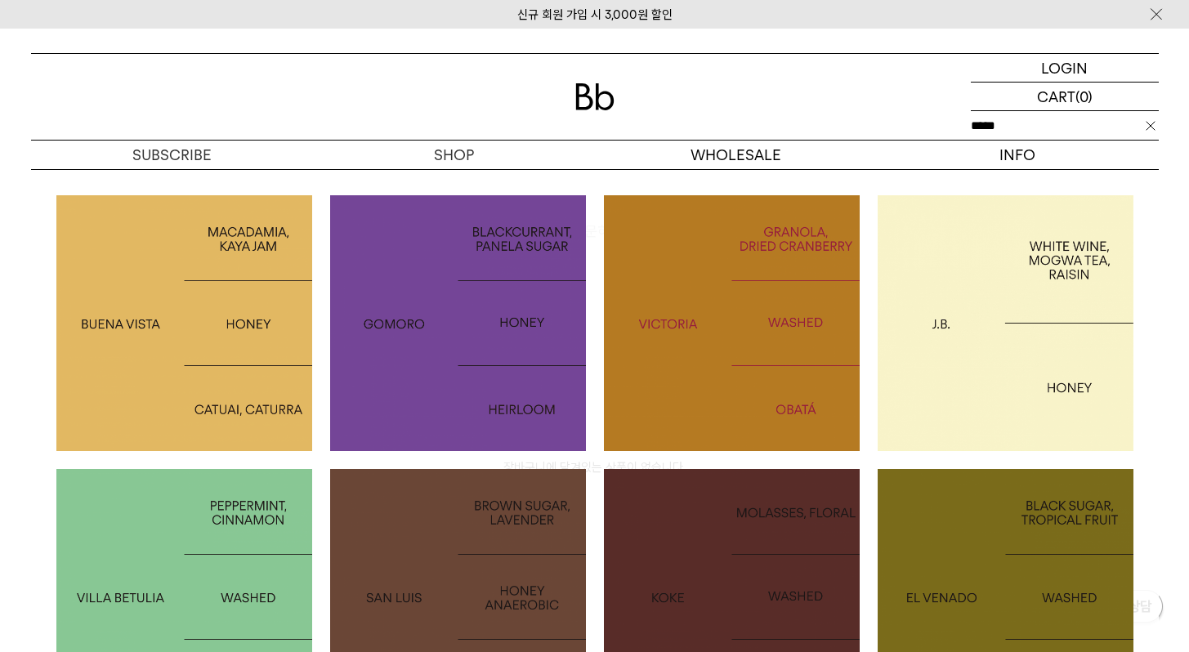
type input "*****"
click input "**" at bounding box center [0, 0] width 0 height 0
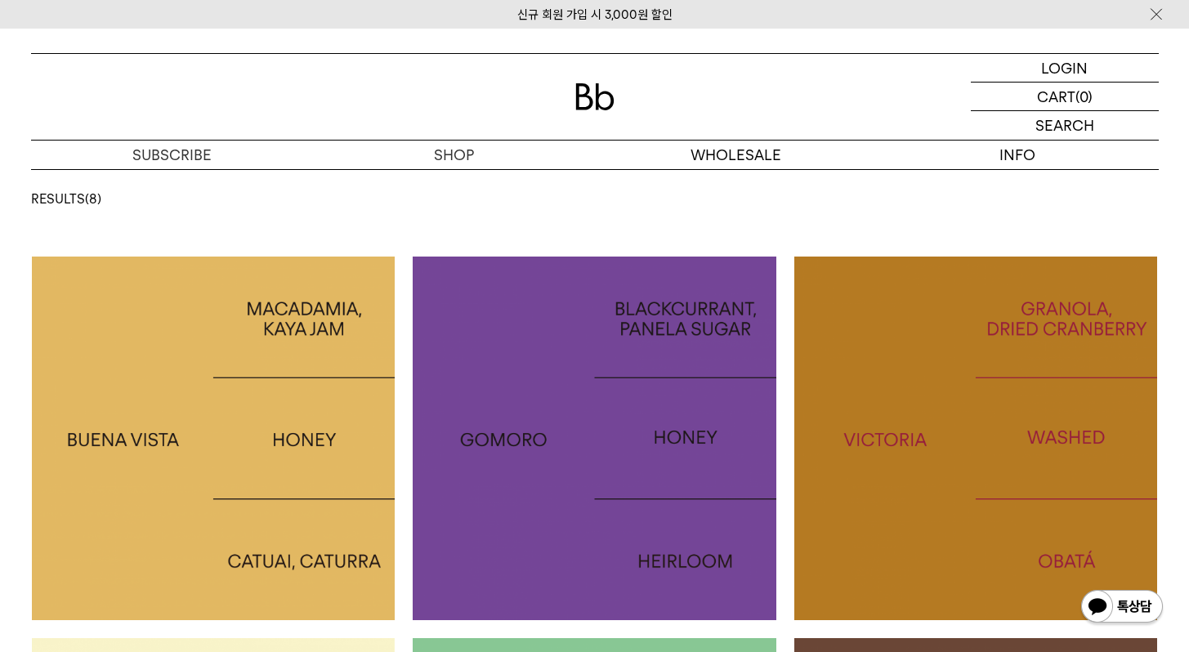
scroll to position [64, 0]
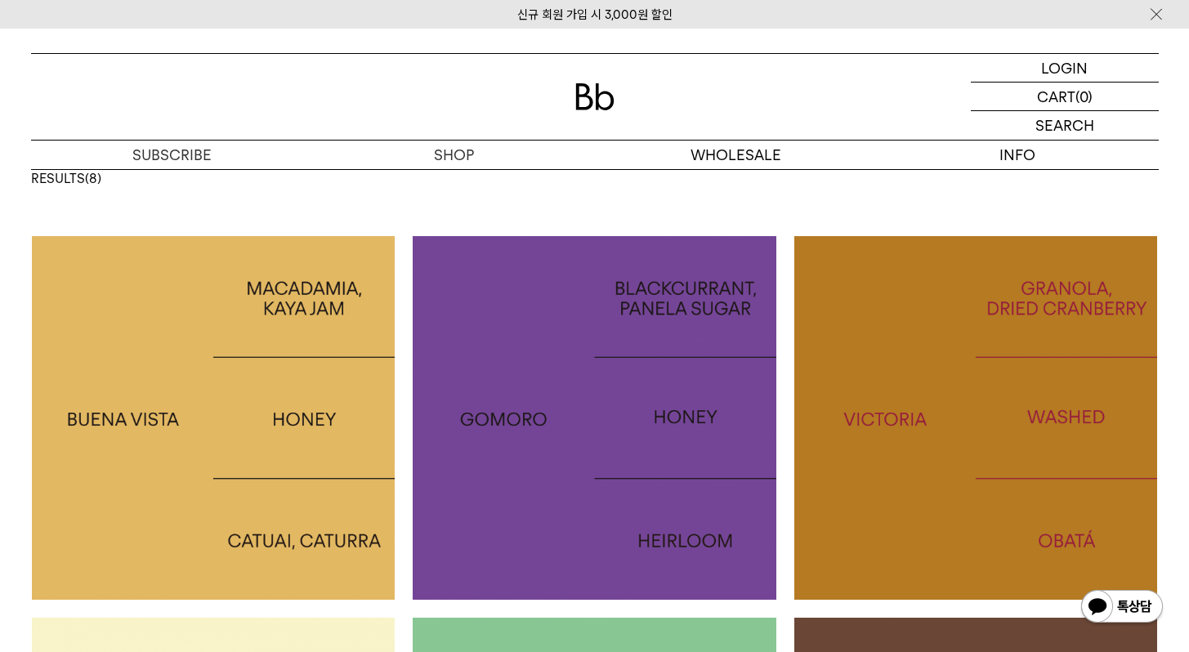
click at [318, 381] on img at bounding box center [214, 418] width 364 height 364
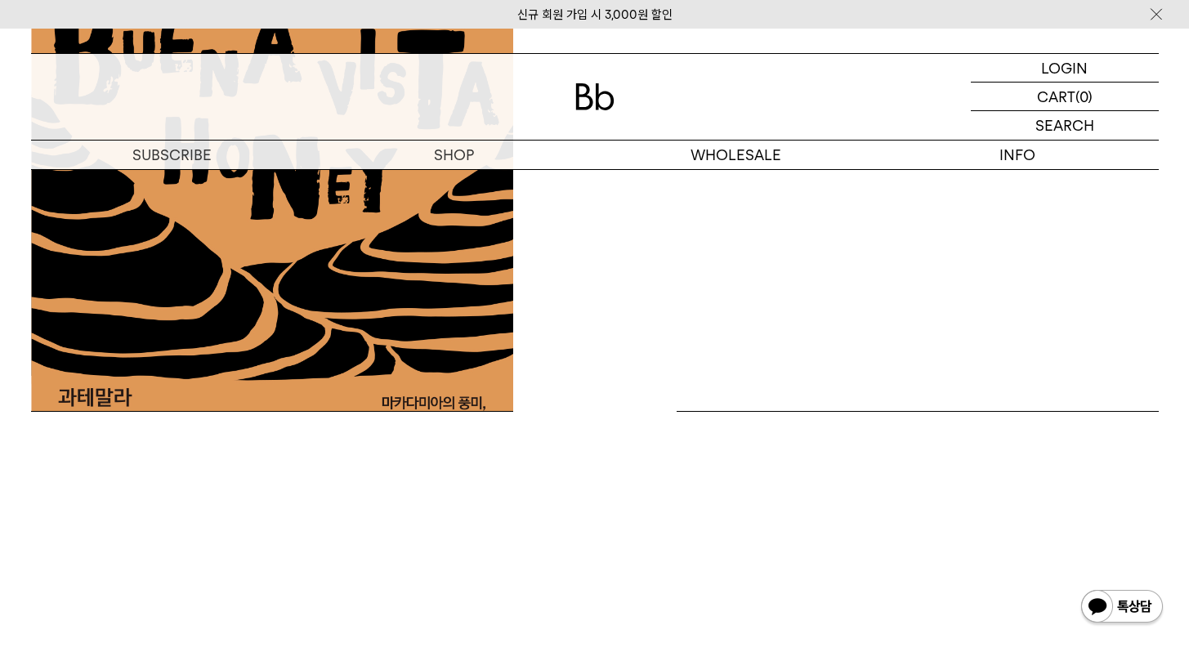
scroll to position [197, 0]
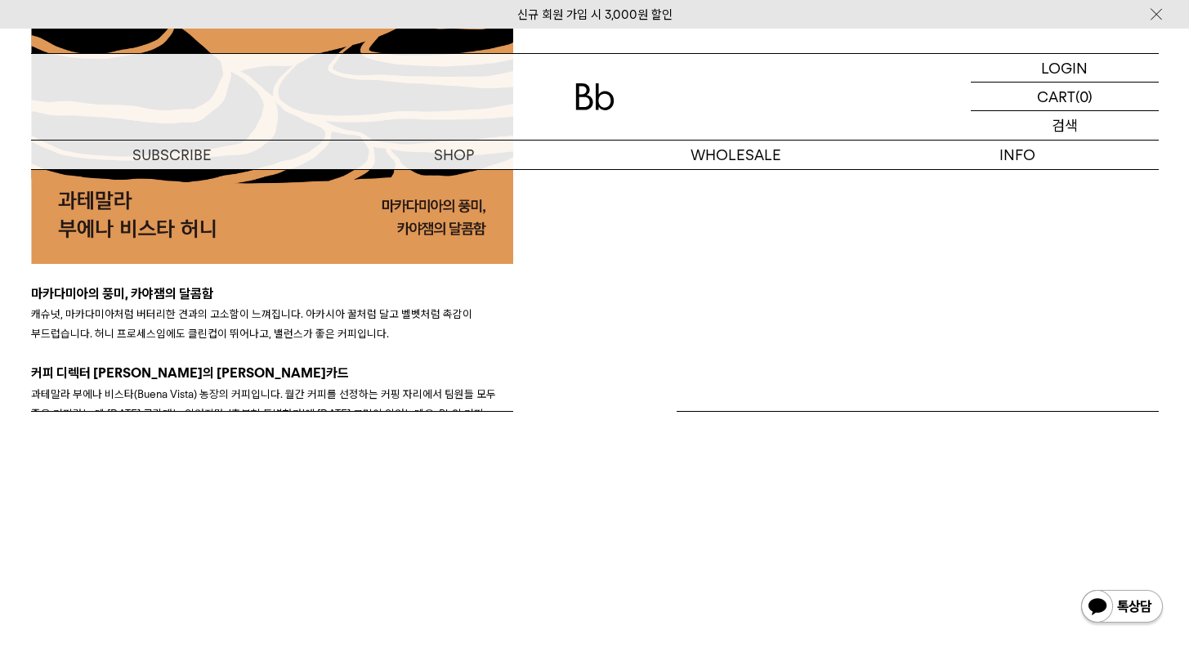
click at [1071, 137] on p "검색" at bounding box center [1065, 125] width 26 height 29
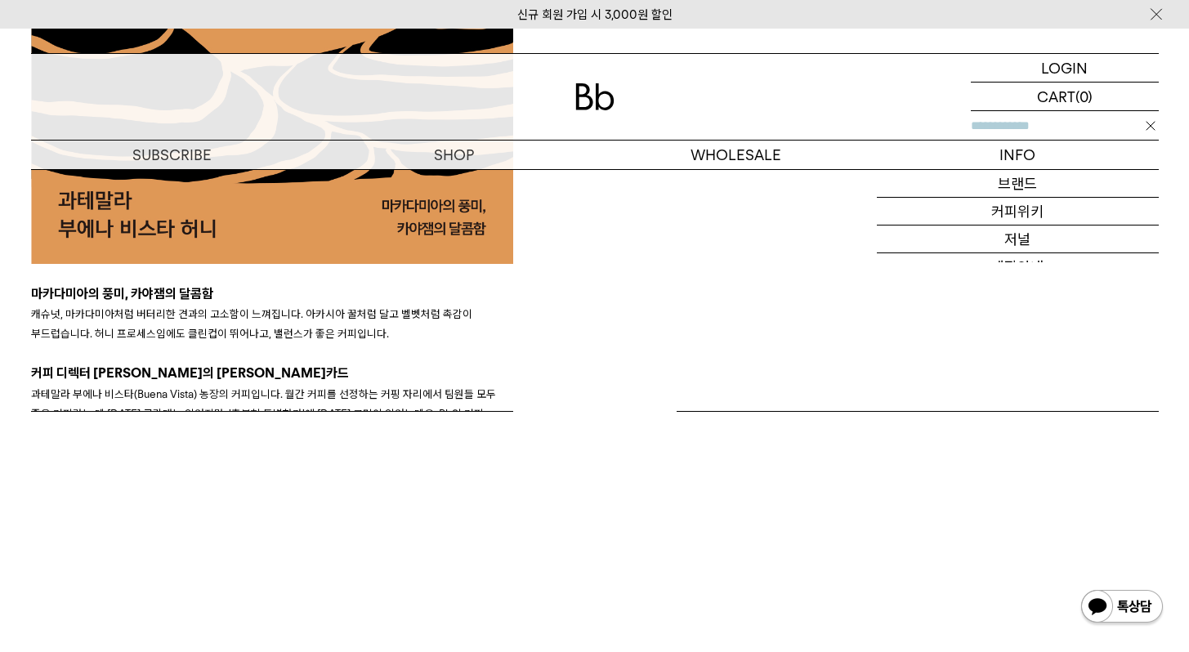
click at [1045, 130] on input "text" at bounding box center [1065, 125] width 188 height 29
paste input "********"
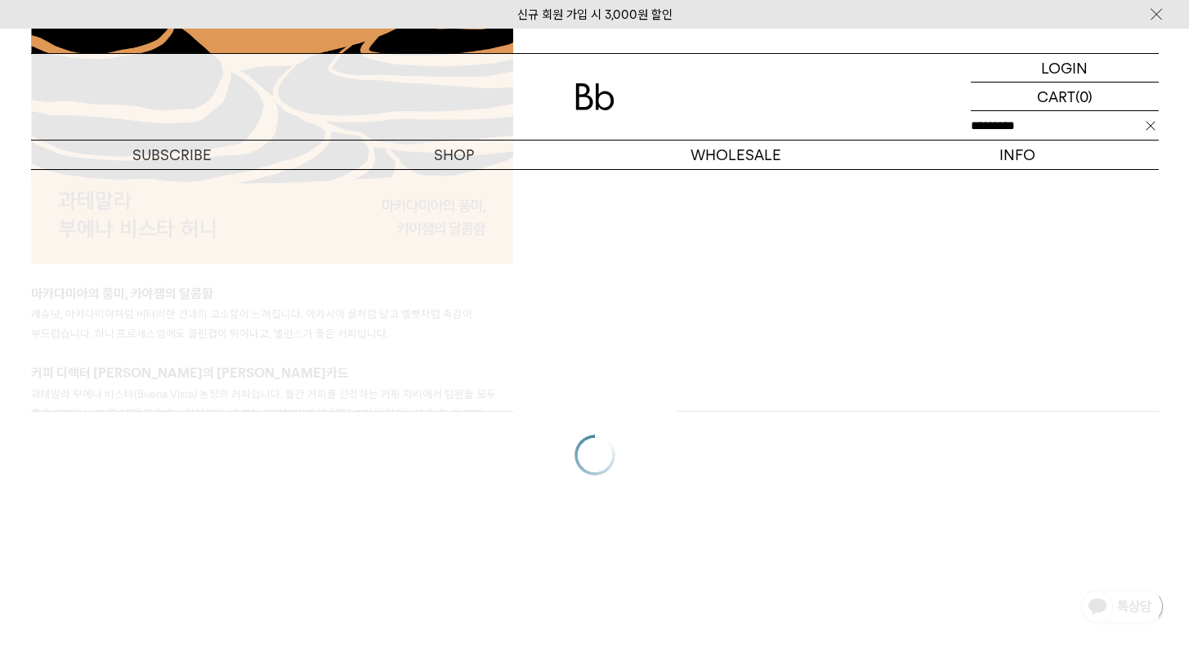
type input "*********"
click input "**" at bounding box center [0, 0] width 0 height 0
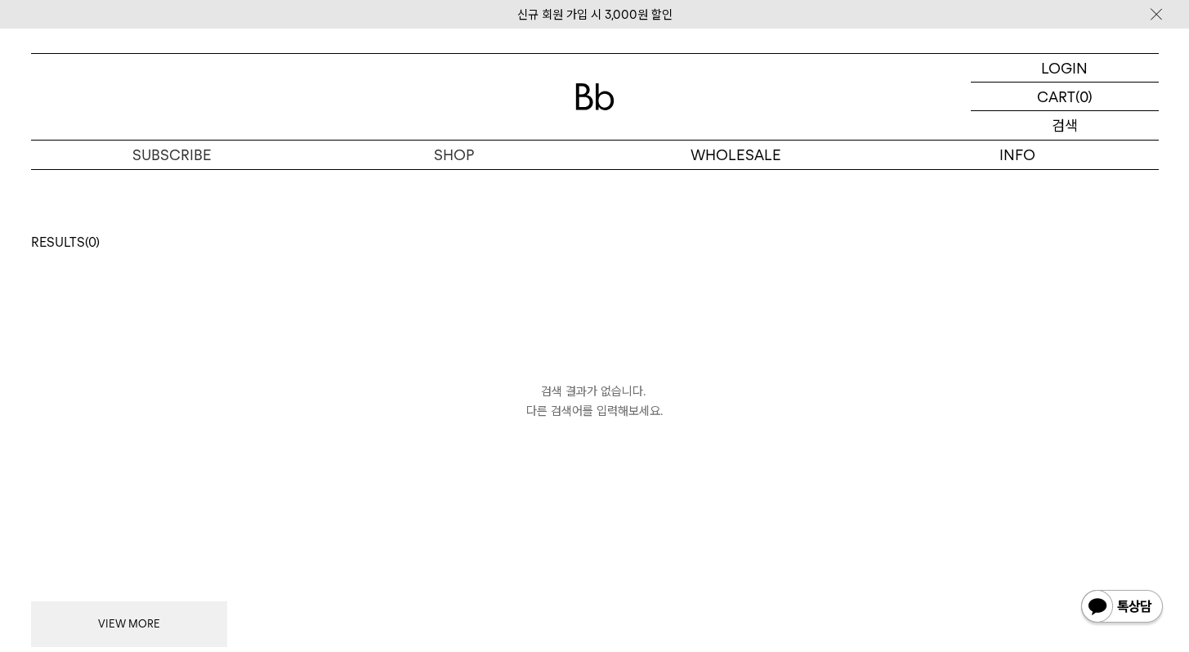
click at [1045, 130] on div "SEARCH 검색" at bounding box center [1065, 125] width 188 height 29
click at [1045, 133] on input "text" at bounding box center [1065, 125] width 188 height 29
paste input "********"
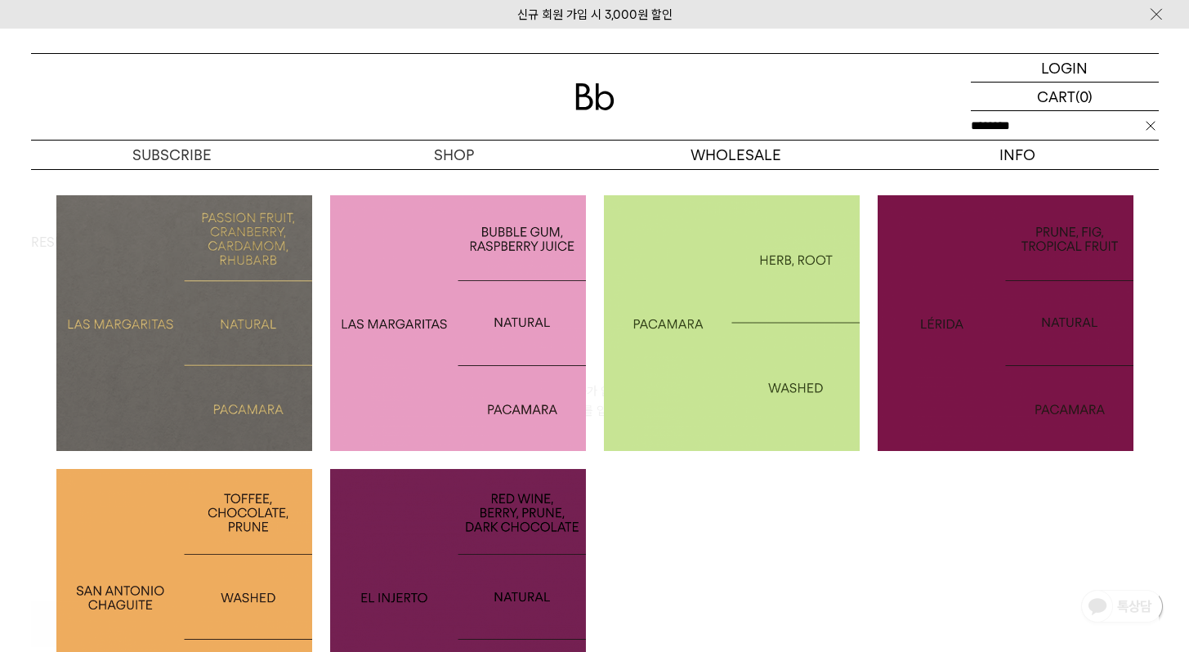
type input "********"
click input "**" at bounding box center [0, 0] width 0 height 0
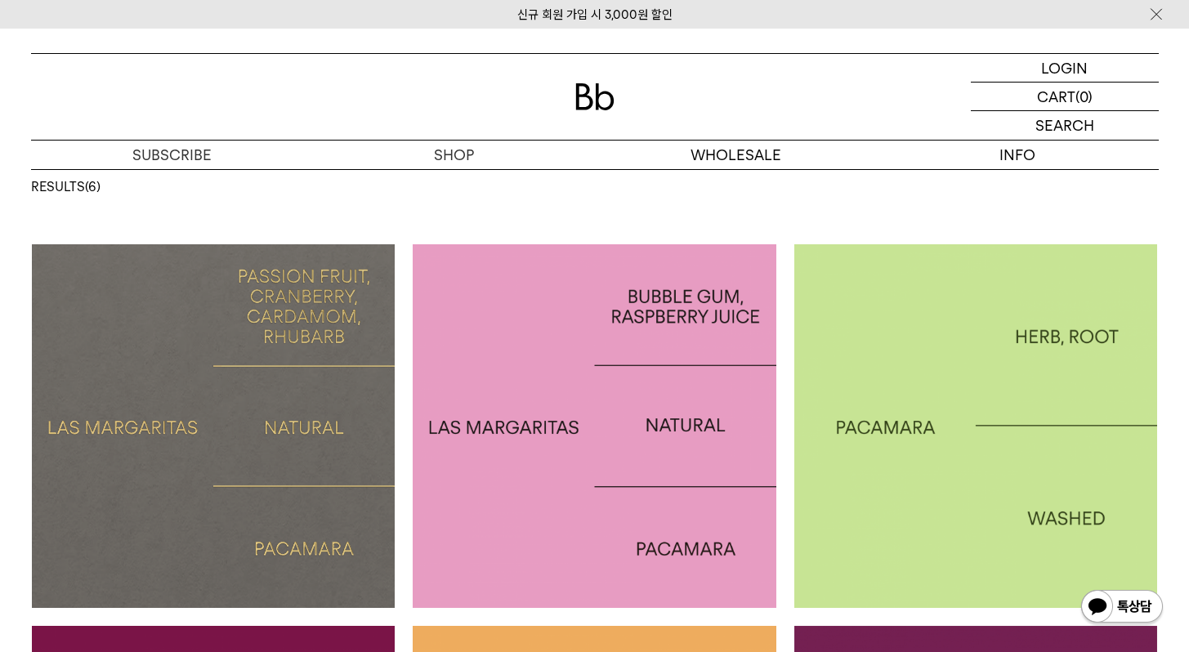
scroll to position [77, 0]
